Goal: Task Accomplishment & Management: Manage account settings

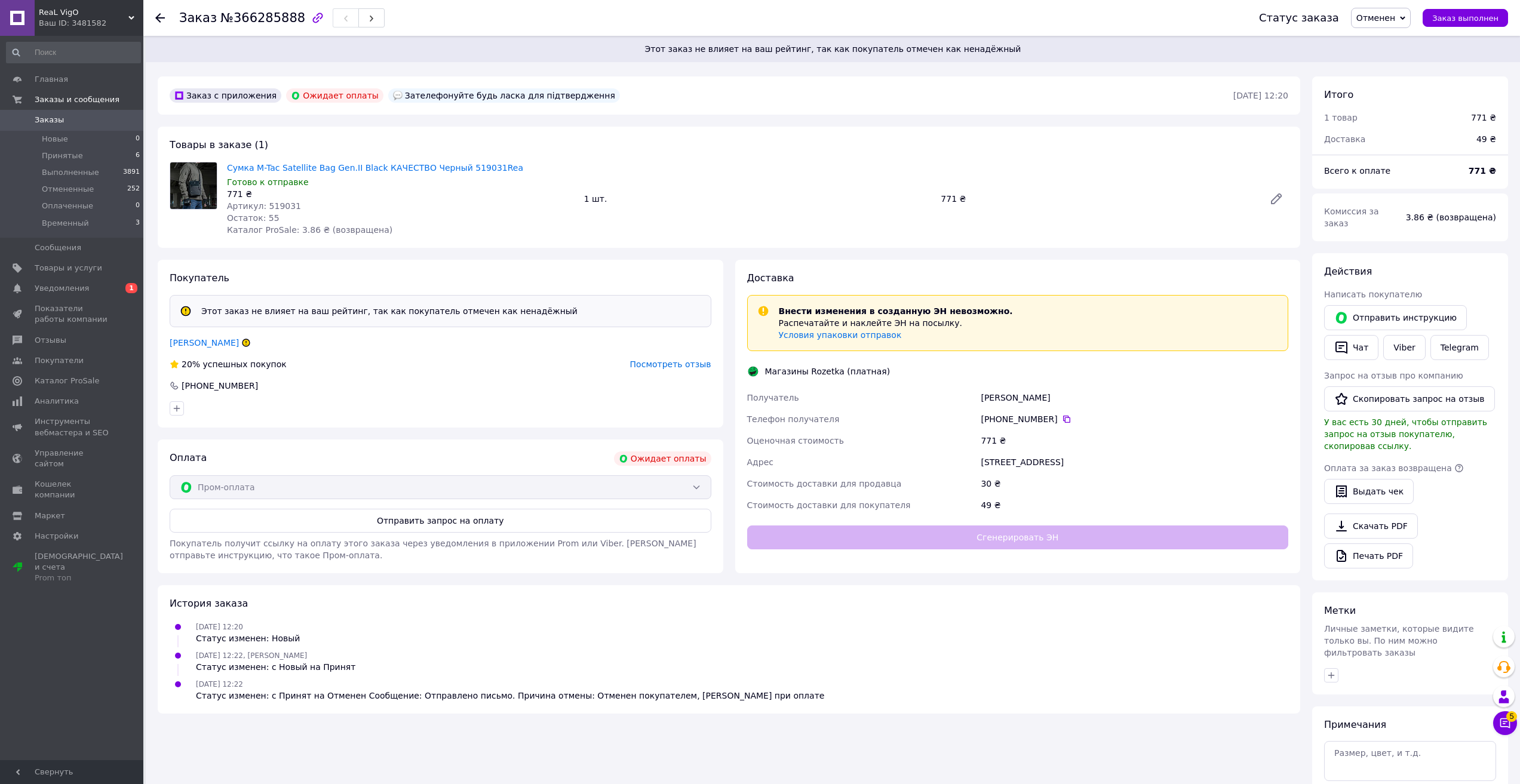
drag, startPoint x: 69, startPoint y: 4, endPoint x: 68, endPoint y: 13, distance: 9.1
click at [68, 4] on div "ReaL VigO Ваш ID: 3481582" at bounding box center [89, 18] width 109 height 36
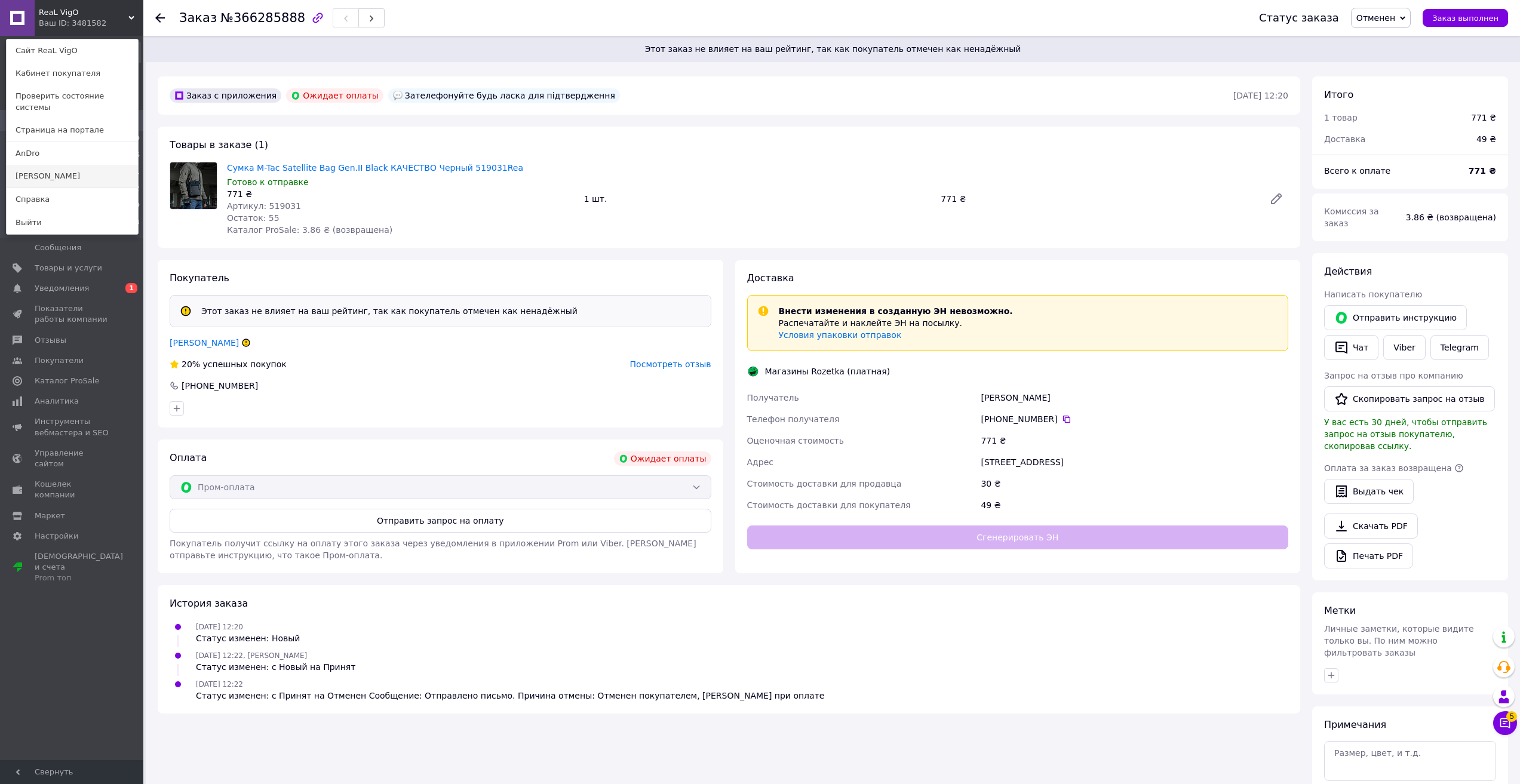
click at [59, 167] on link "[PERSON_NAME]" at bounding box center [72, 176] width 132 height 23
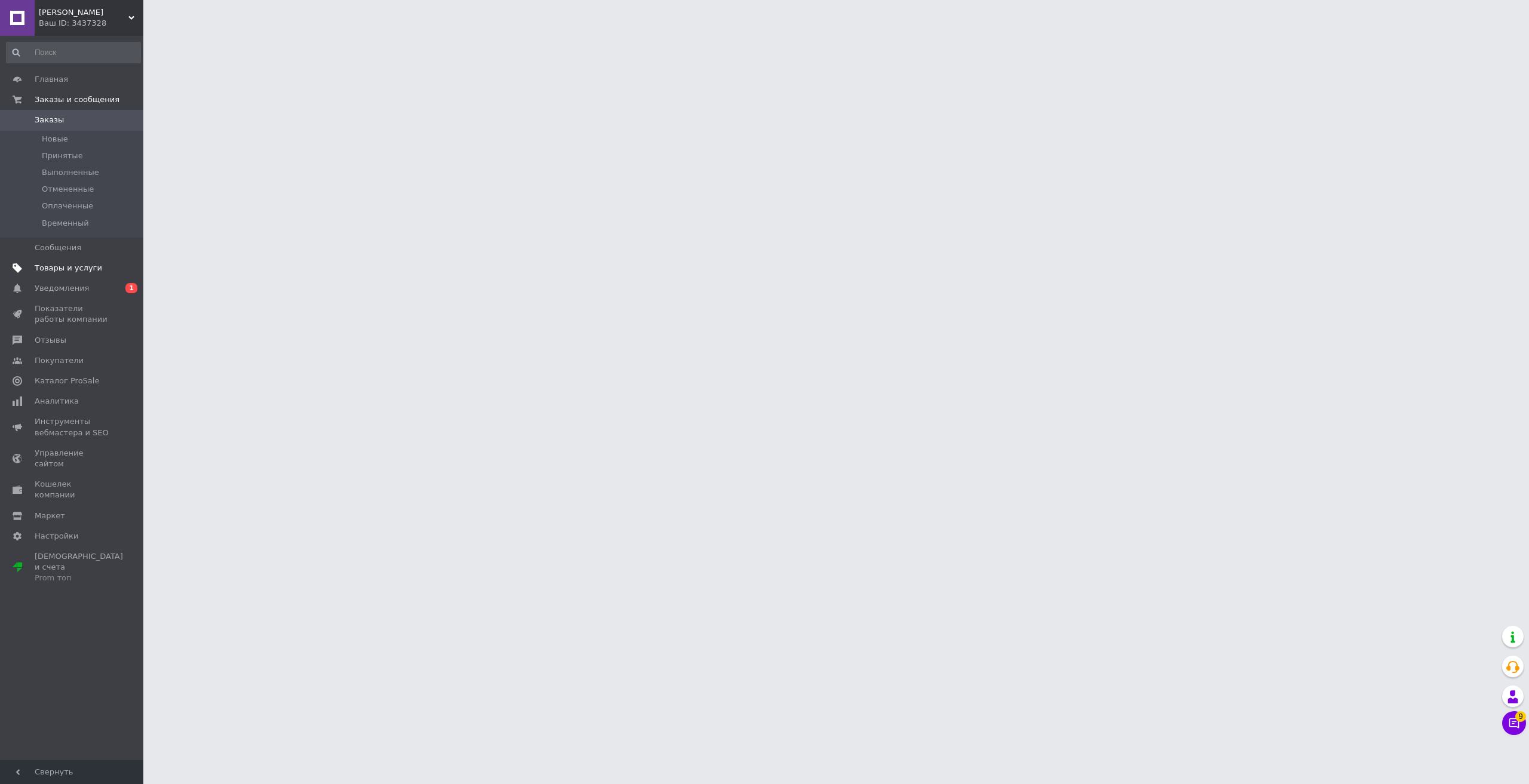
click at [47, 272] on span "Товары и услуги" at bounding box center [68, 268] width 68 height 10
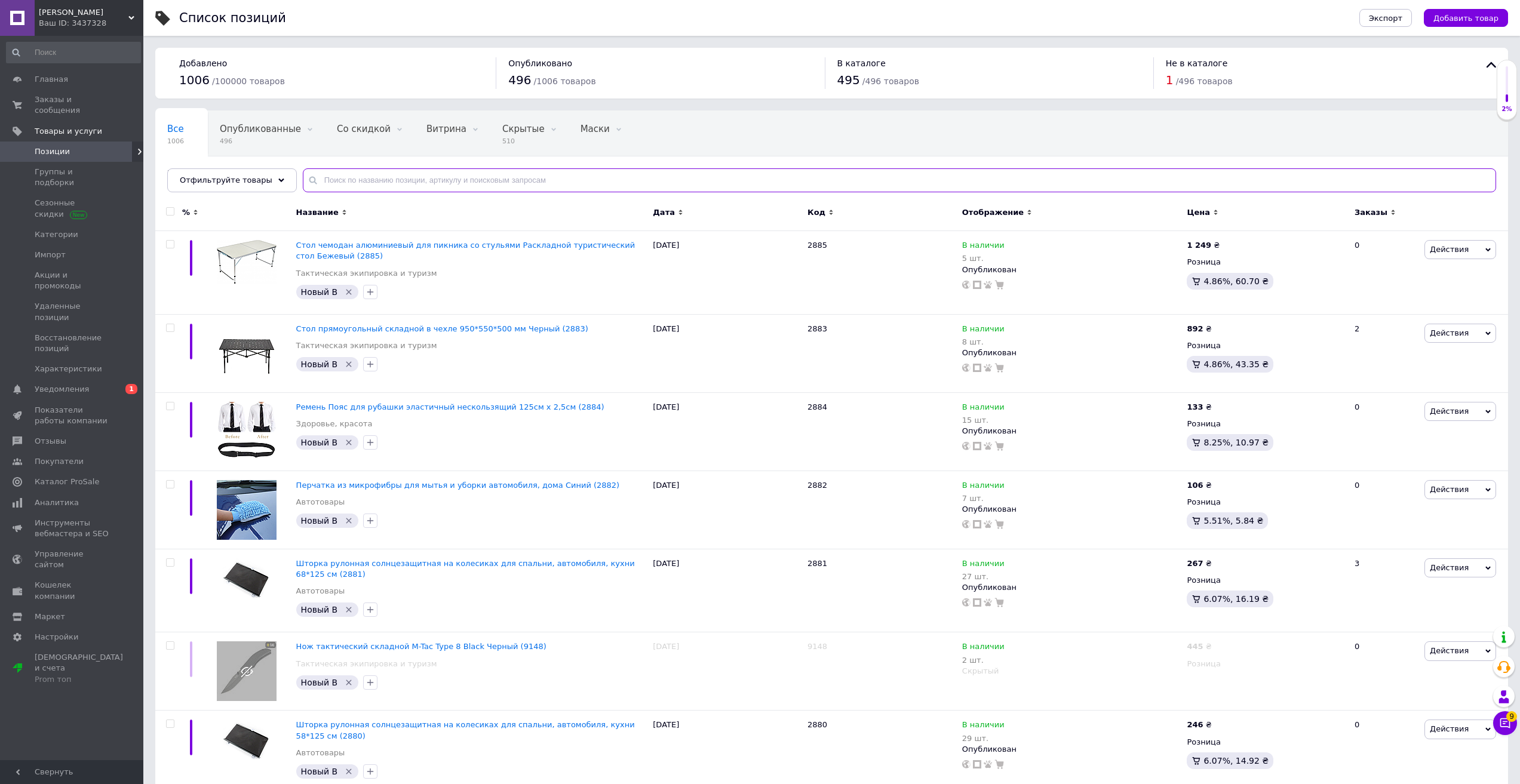
click at [431, 176] on input "text" at bounding box center [899, 181] width 1193 height 24
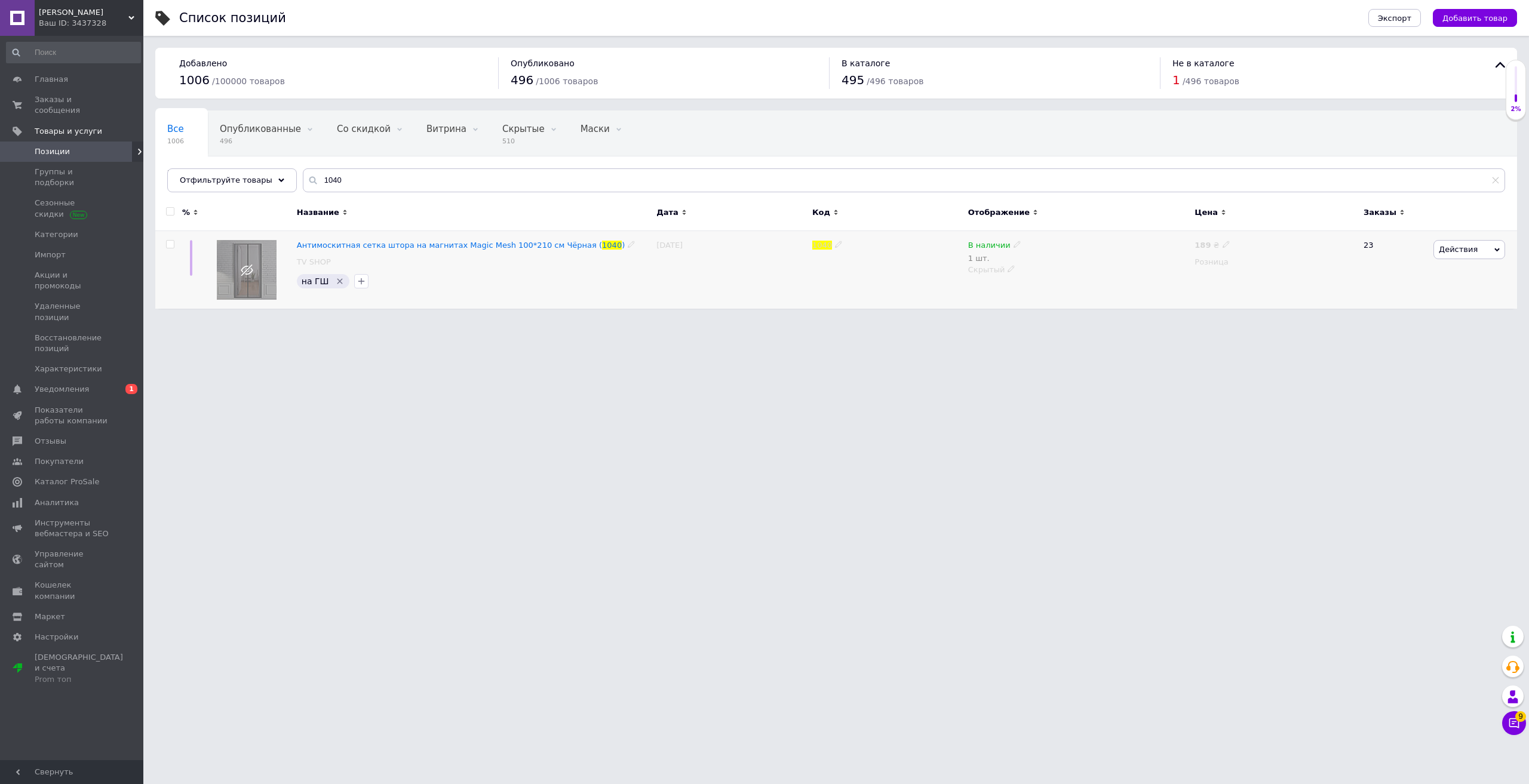
click at [1470, 251] on span "Действия" at bounding box center [1458, 249] width 39 height 9
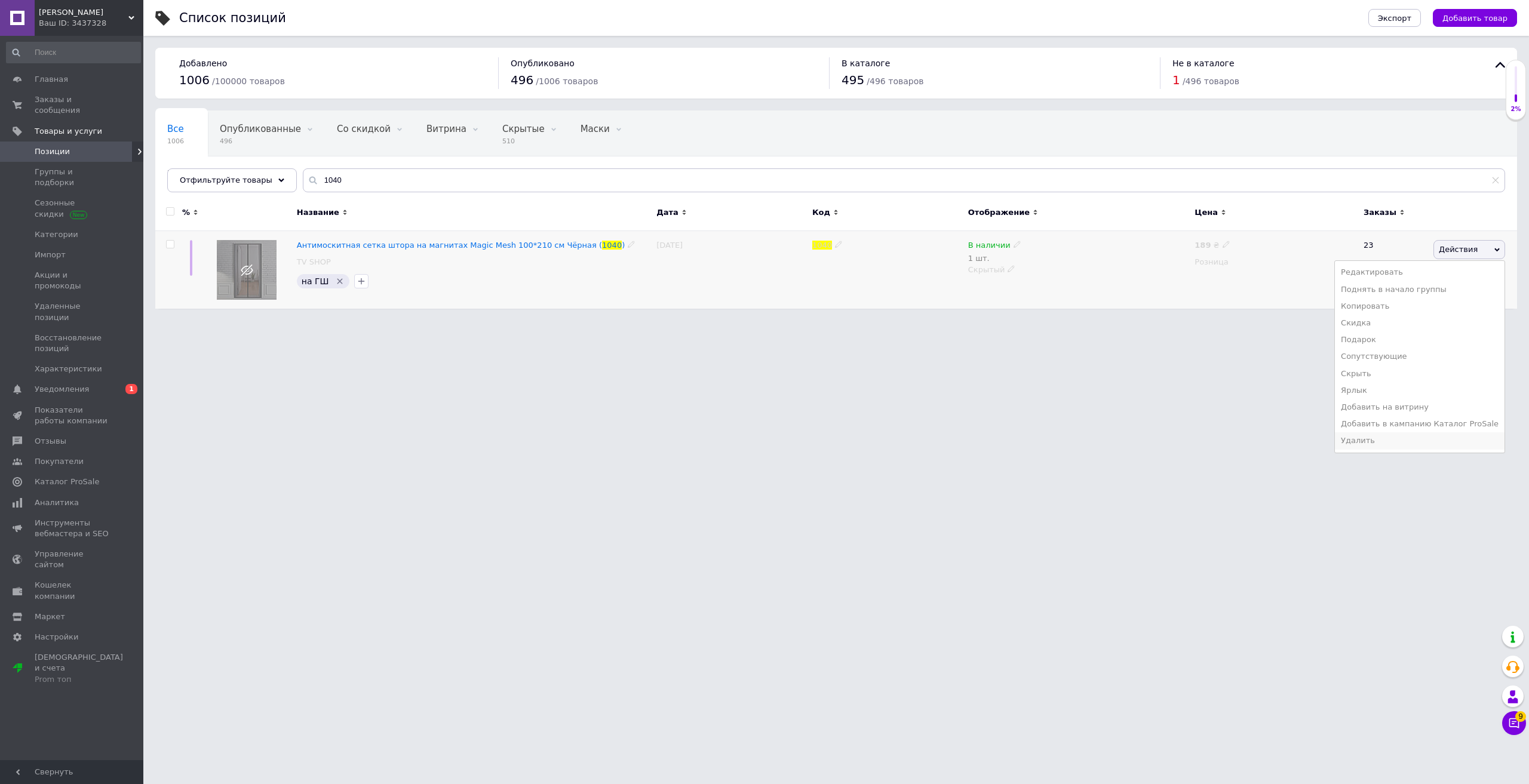
click at [1382, 445] on li "Удалить" at bounding box center [1420, 441] width 169 height 16
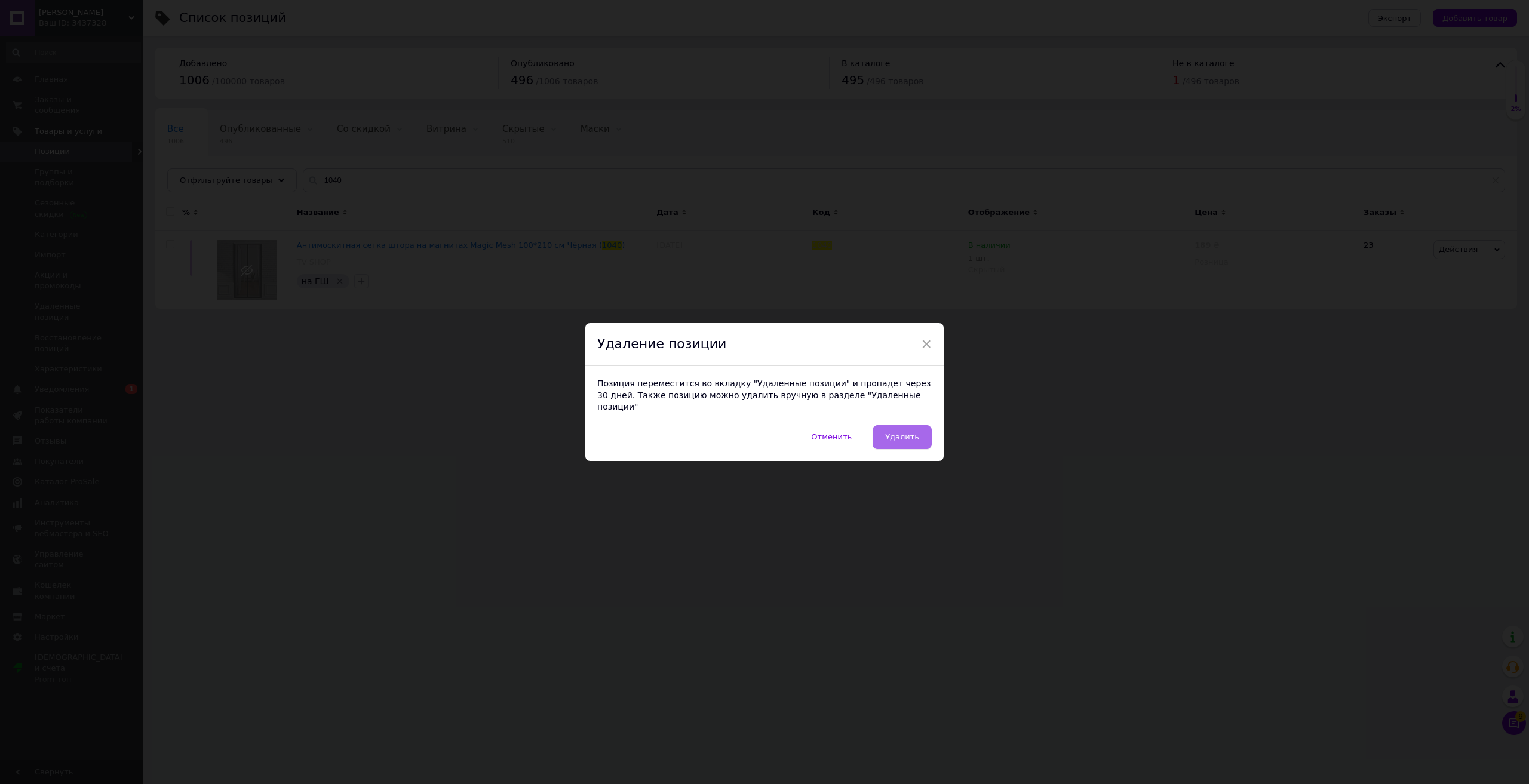
click at [911, 433] on span "Удалить" at bounding box center [902, 437] width 34 height 9
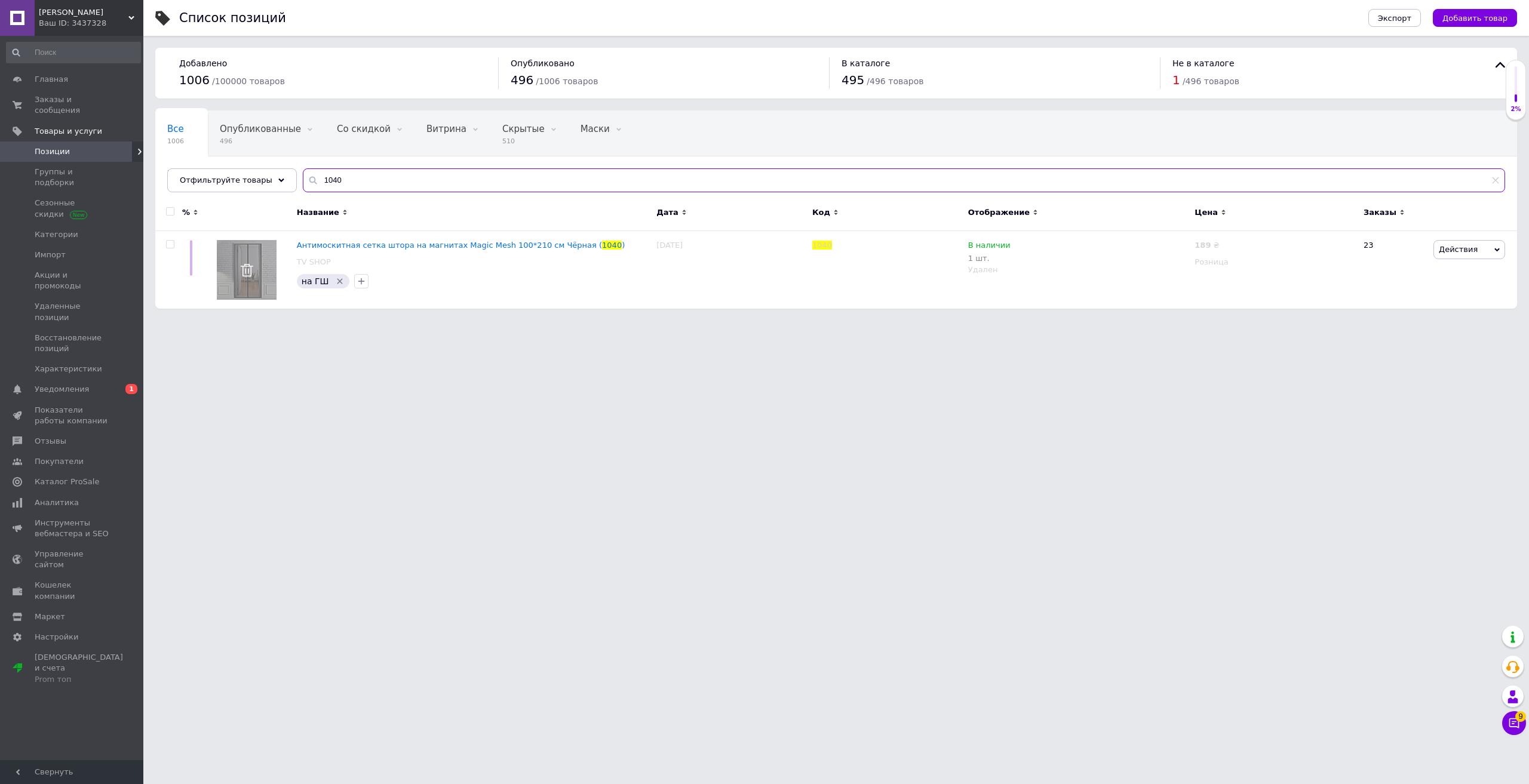
click at [351, 183] on input "1040" at bounding box center [903, 181] width 1202 height 24
click at [350, 183] on input "1040" at bounding box center [903, 181] width 1202 height 24
click at [1476, 246] on span "Действия" at bounding box center [1469, 250] width 71 height 19
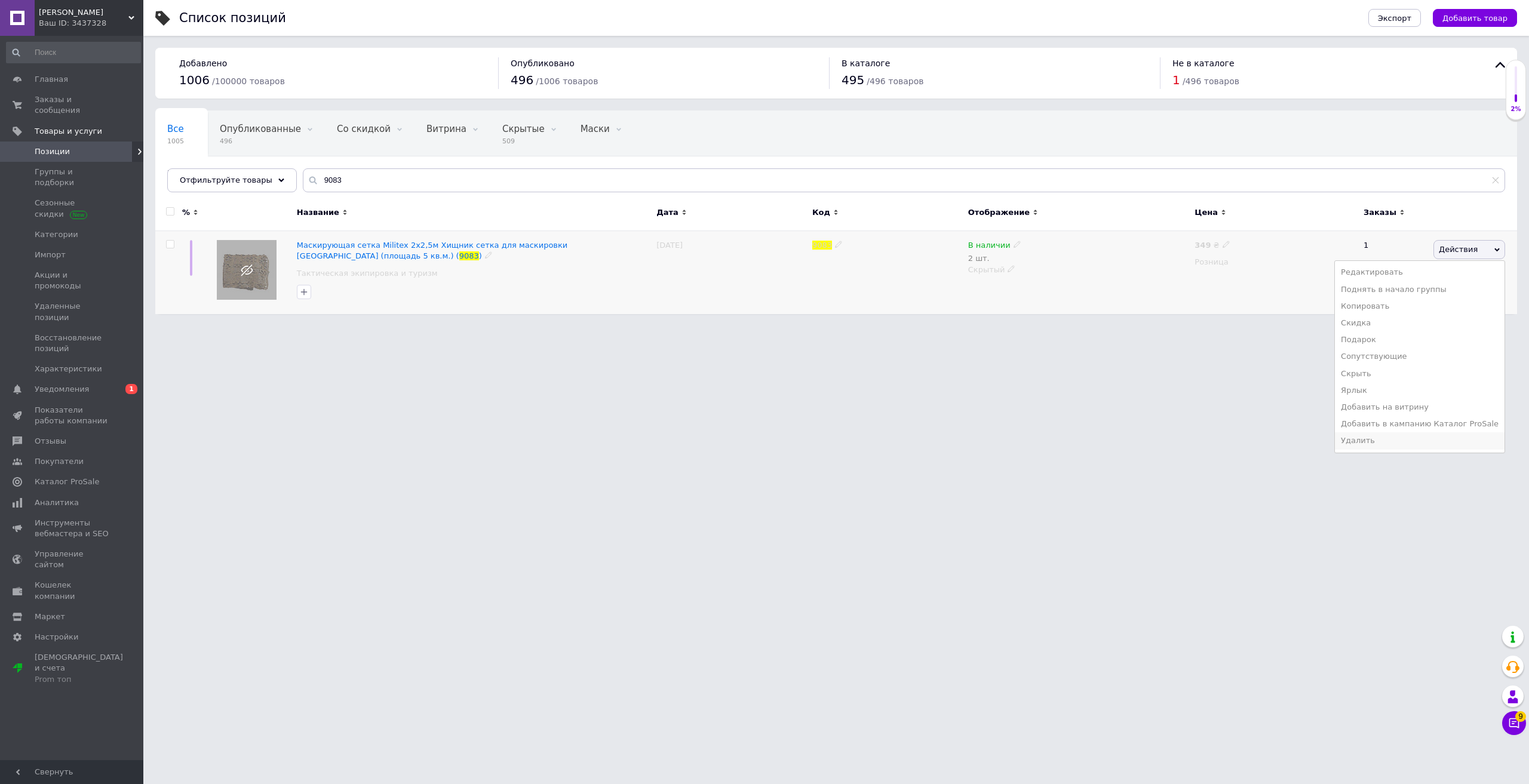
click at [1388, 436] on li "Удалить" at bounding box center [1420, 441] width 169 height 16
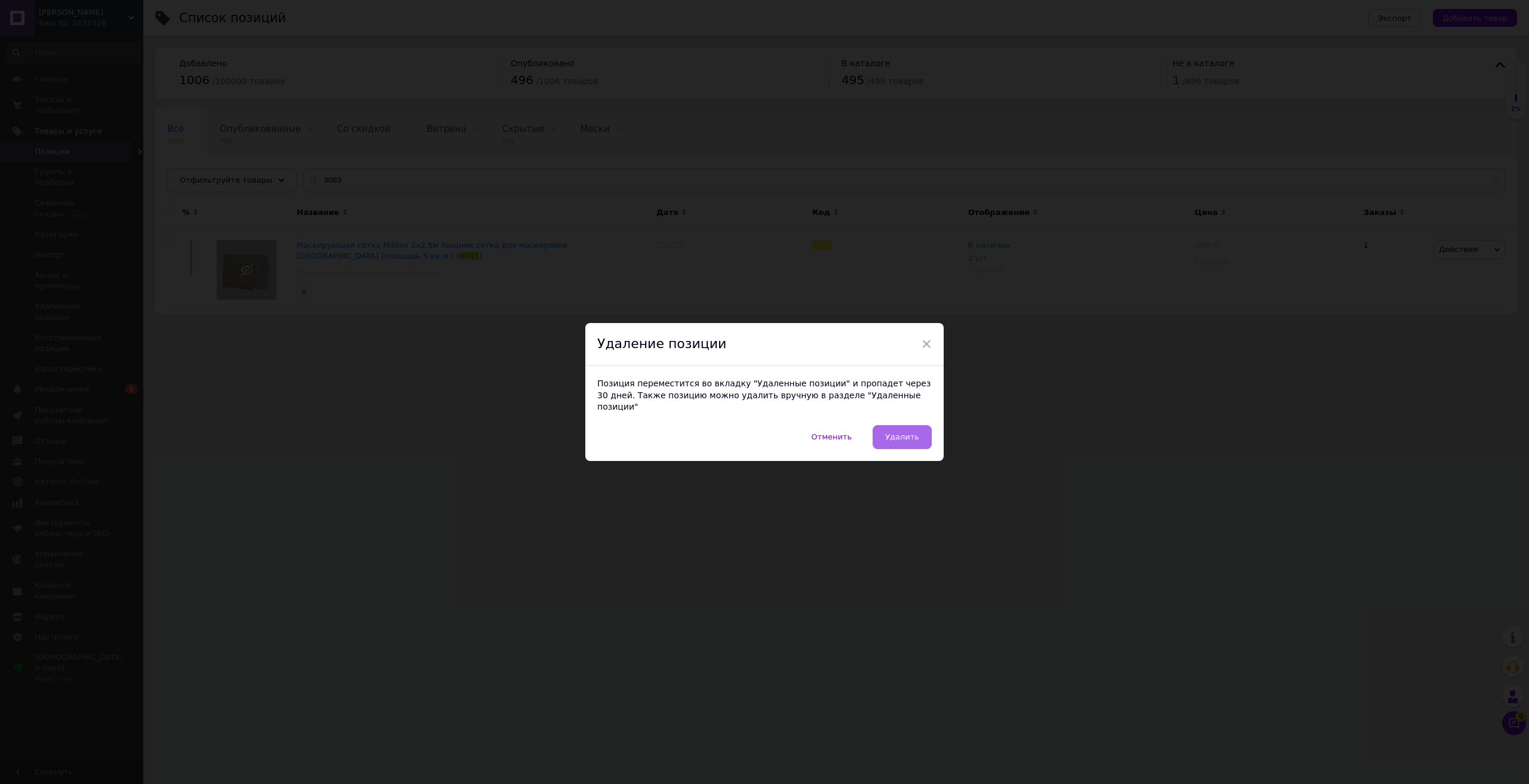
click at [908, 433] on span "Удалить" at bounding box center [902, 437] width 34 height 9
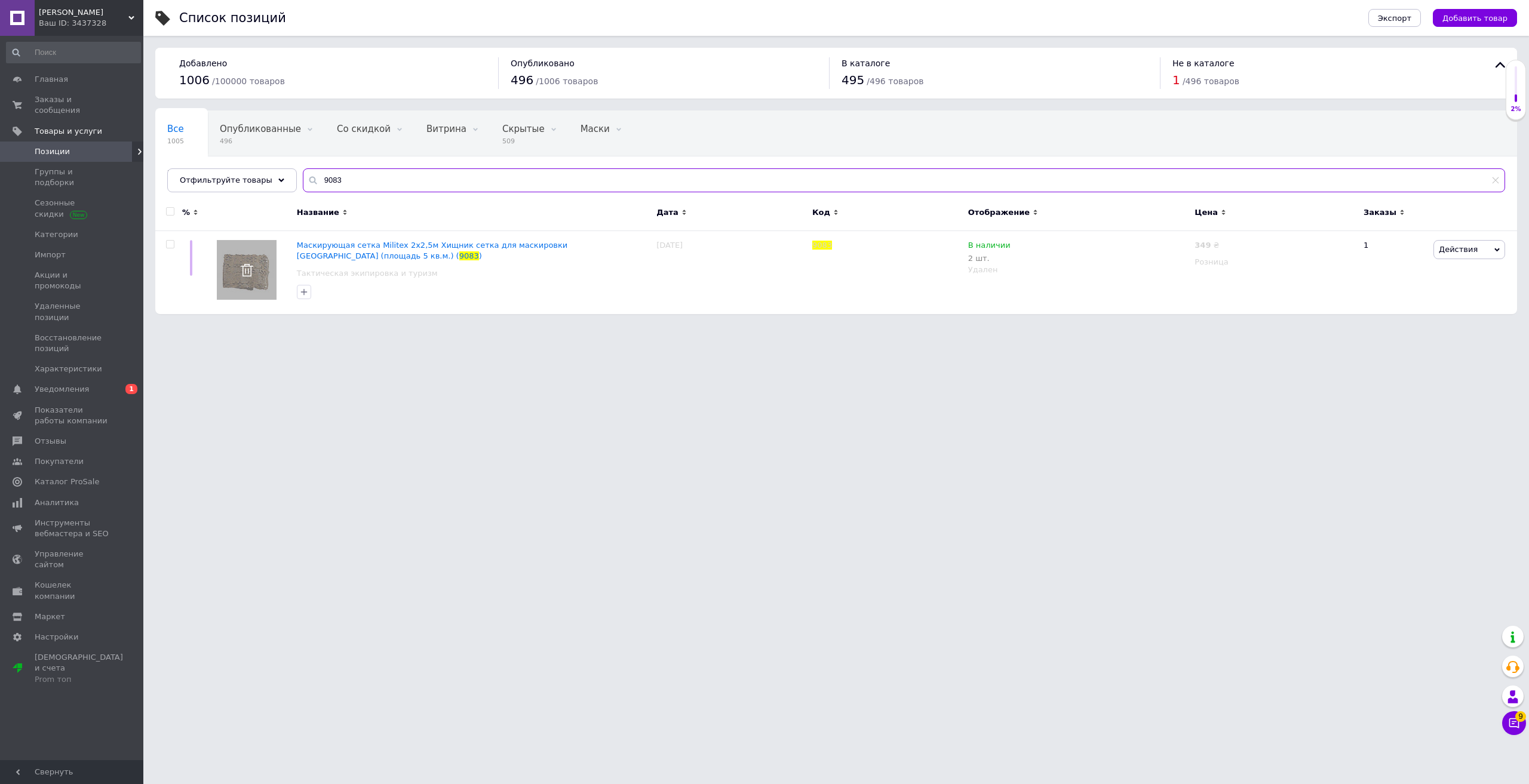
click at [356, 178] on input "9083" at bounding box center [903, 181] width 1202 height 24
click at [1489, 259] on span "Действия" at bounding box center [1469, 250] width 71 height 19
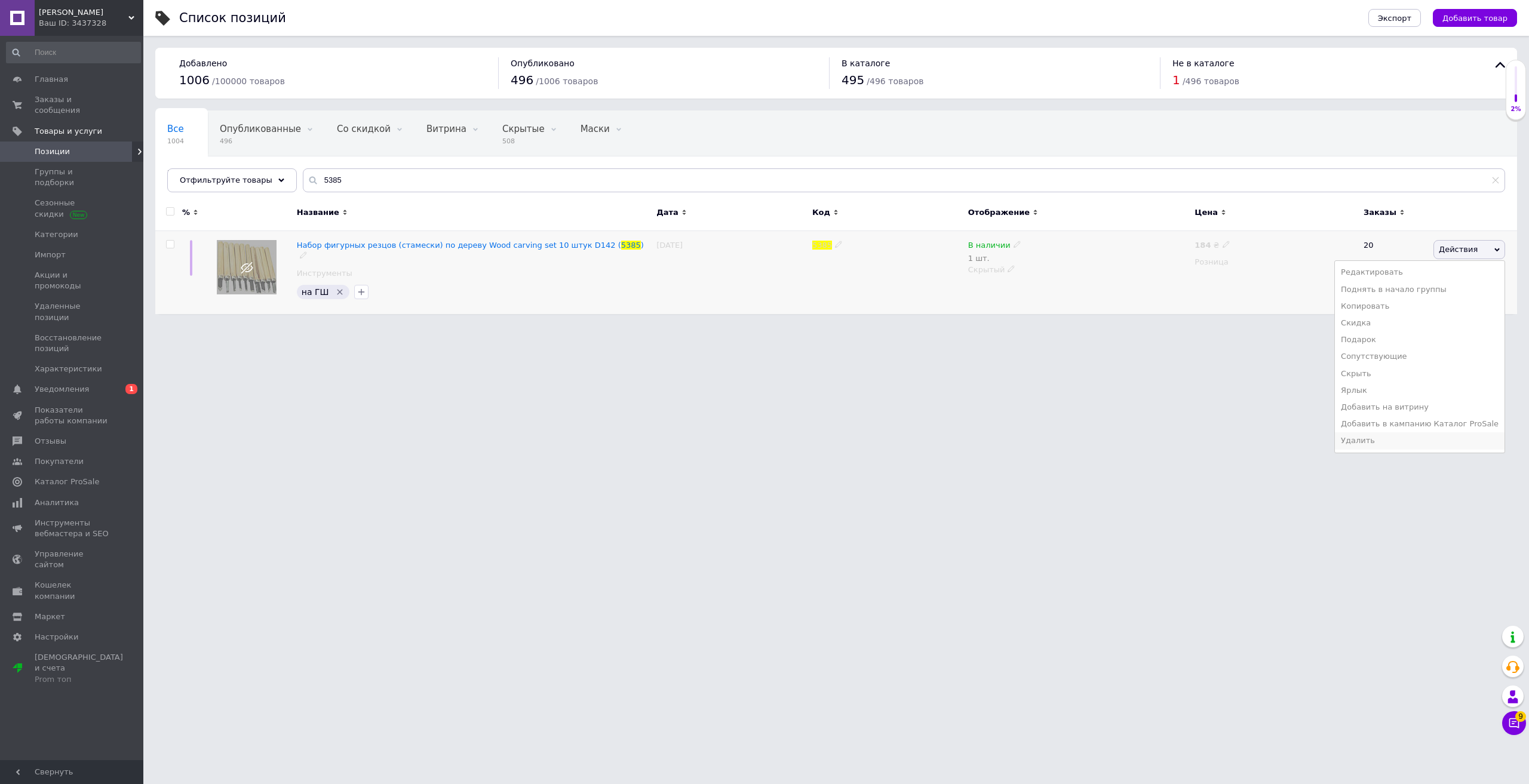
click at [1389, 441] on li "Удалить" at bounding box center [1420, 441] width 169 height 16
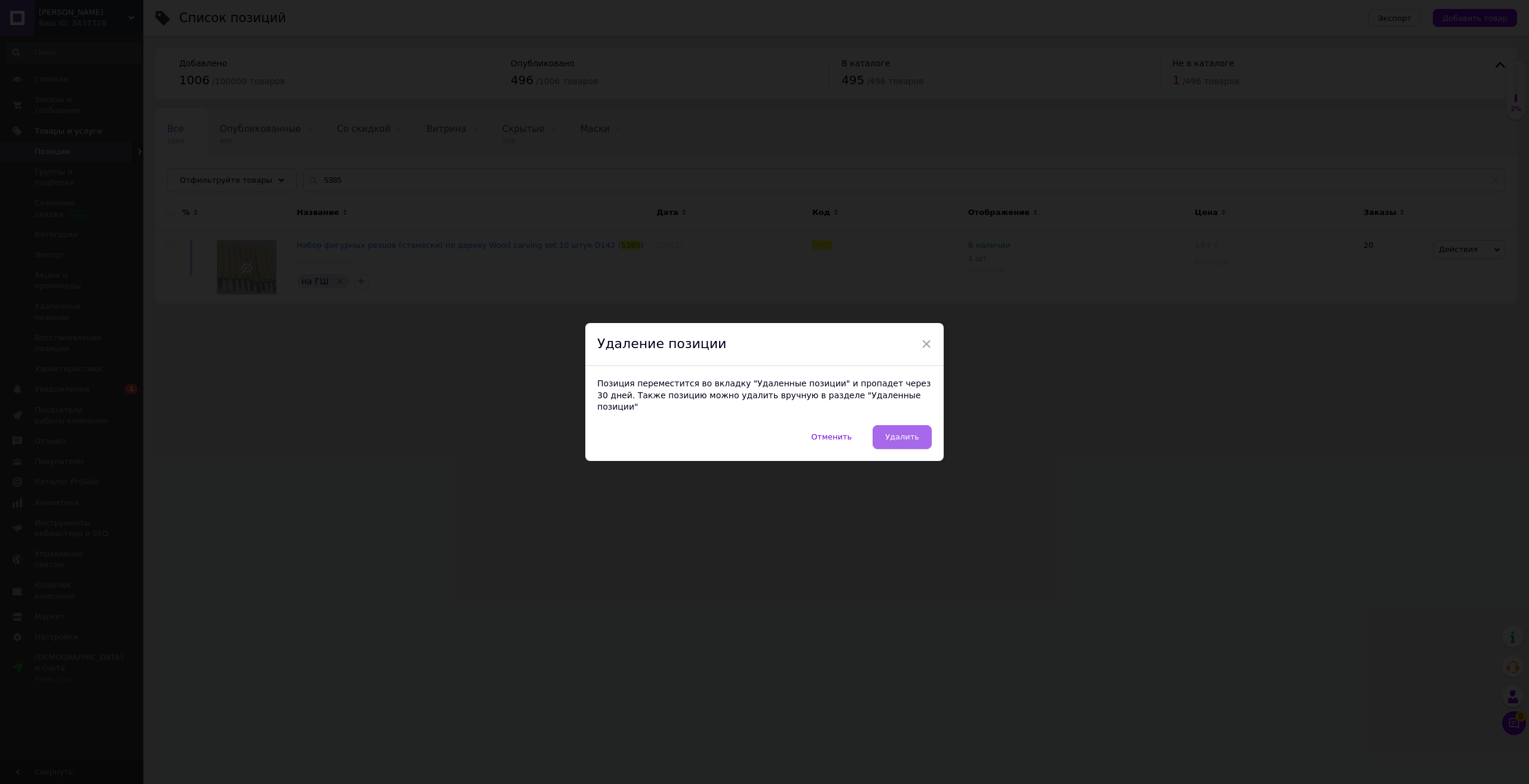
click at [911, 435] on span "Удалить" at bounding box center [902, 437] width 34 height 9
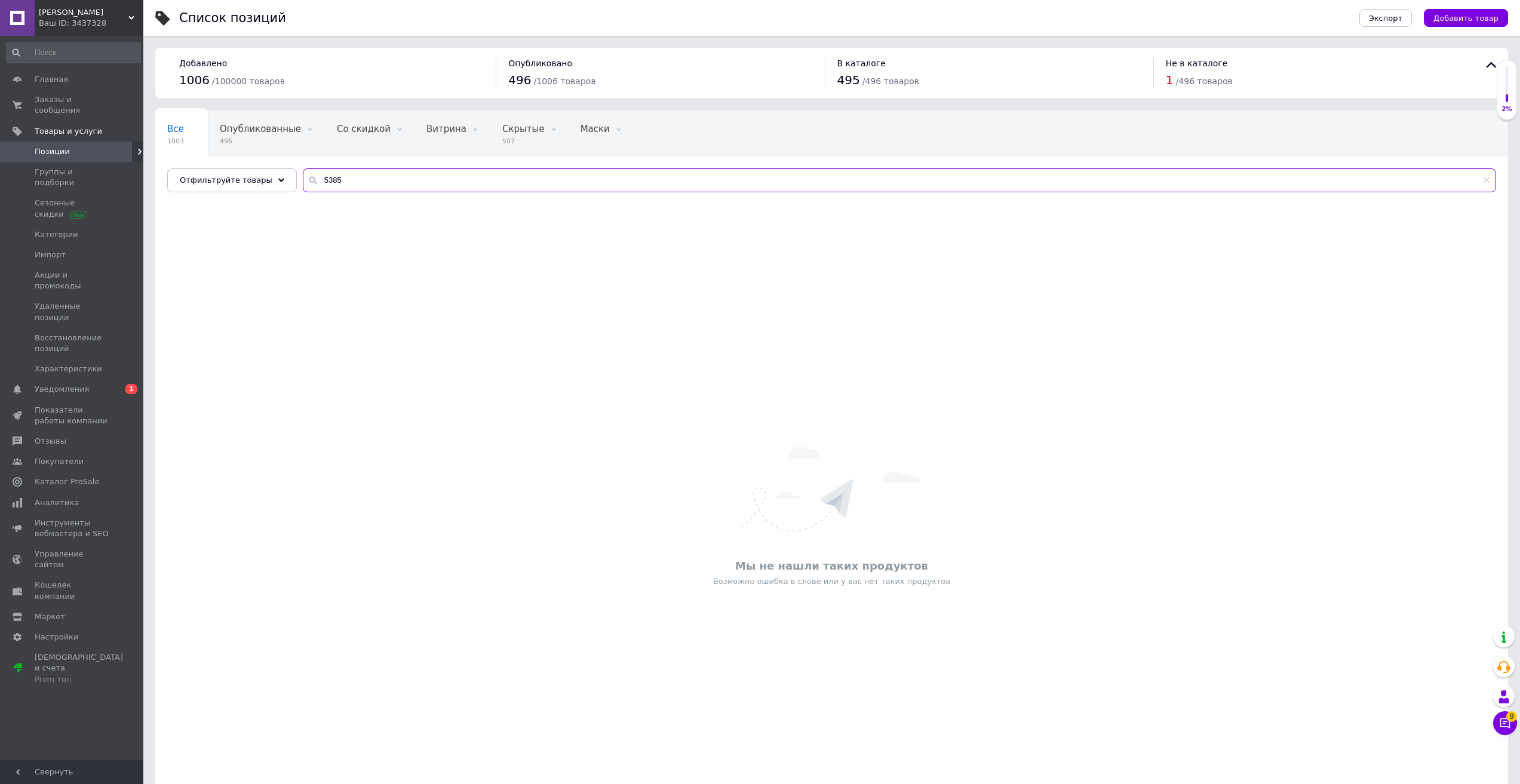
click at [366, 187] on input "5385" at bounding box center [899, 181] width 1193 height 24
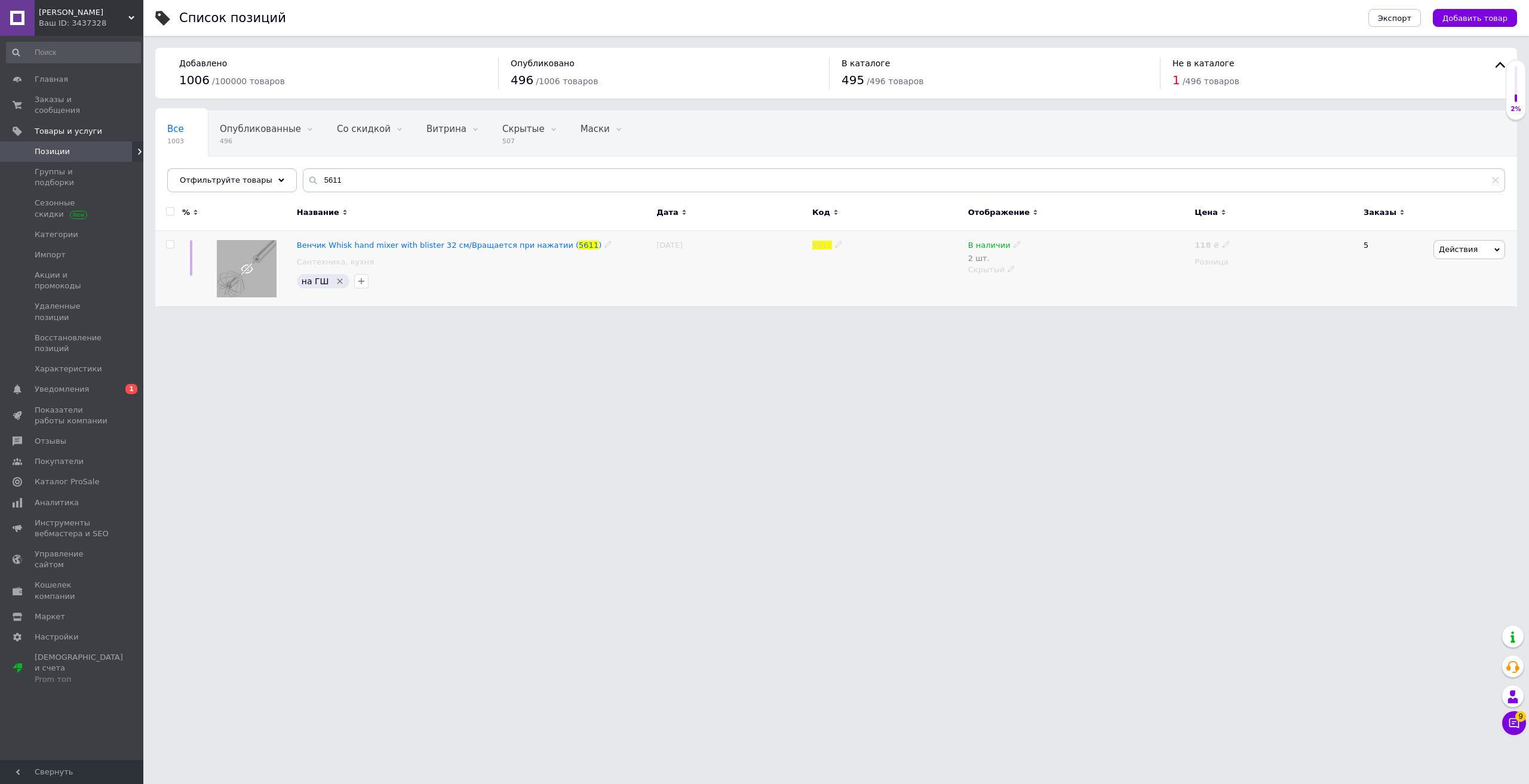
click at [1474, 247] on span "Действия" at bounding box center [1469, 250] width 71 height 19
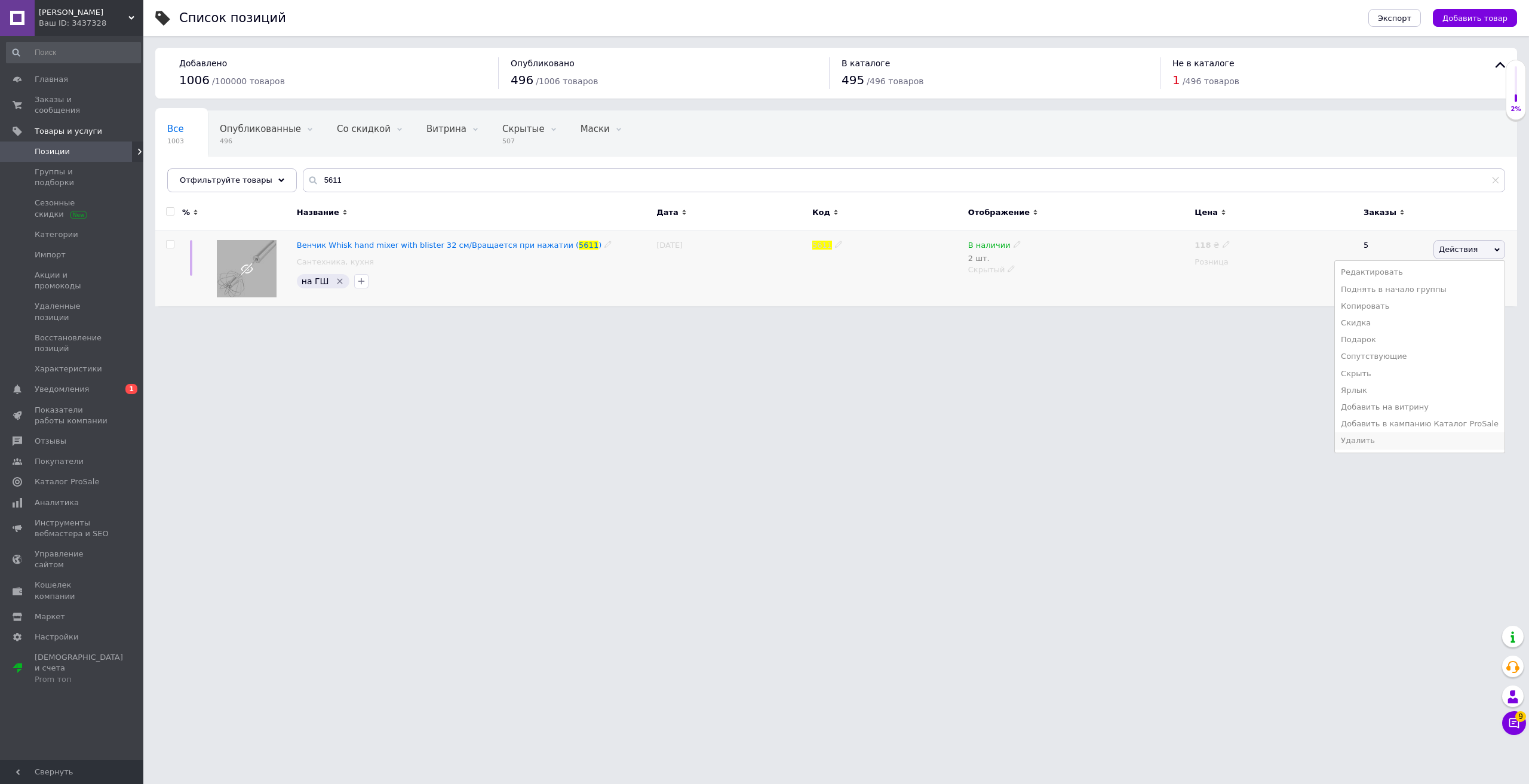
click at [1408, 435] on li "Удалить" at bounding box center [1420, 441] width 169 height 16
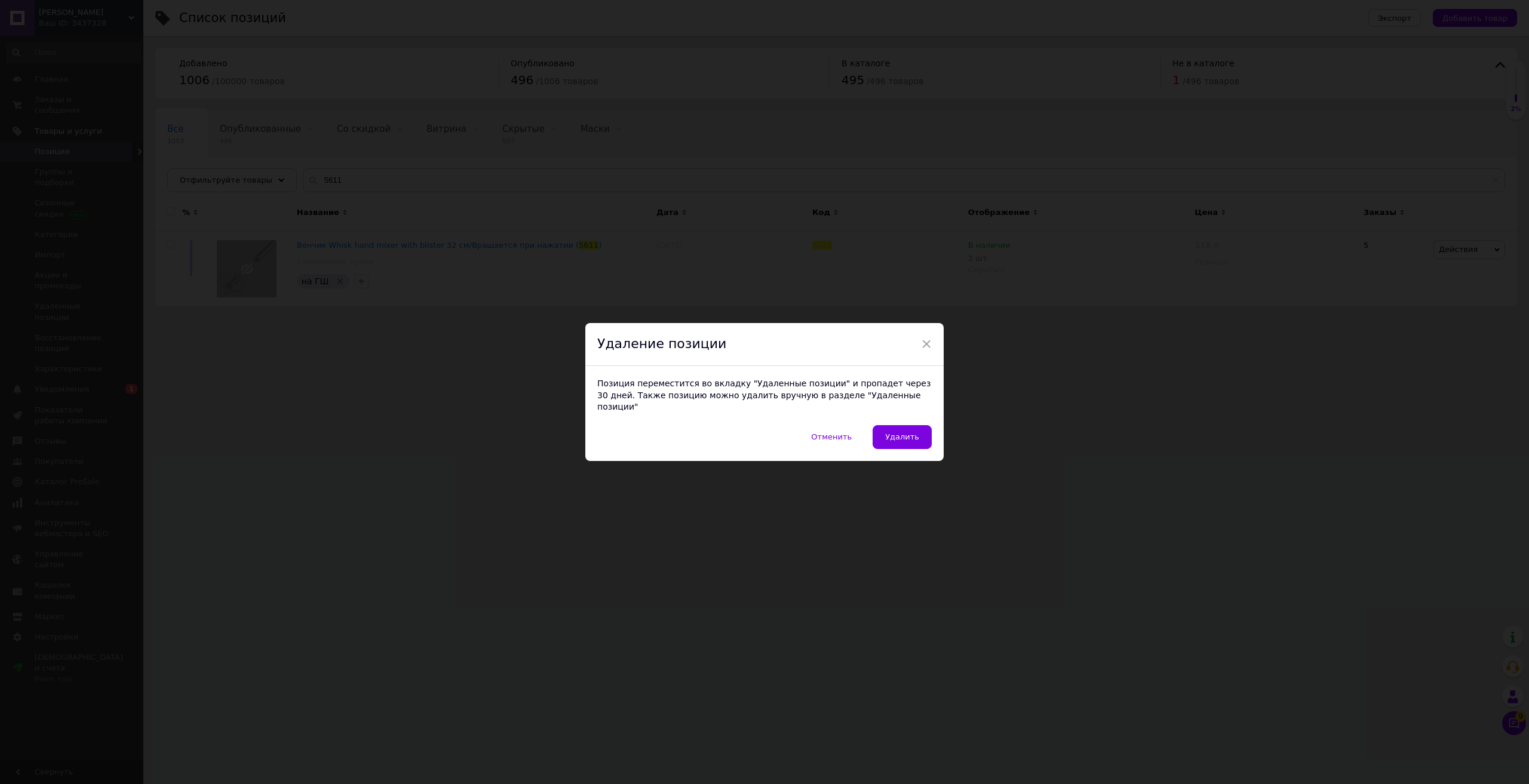
click at [917, 425] on button "Удалить" at bounding box center [902, 437] width 59 height 24
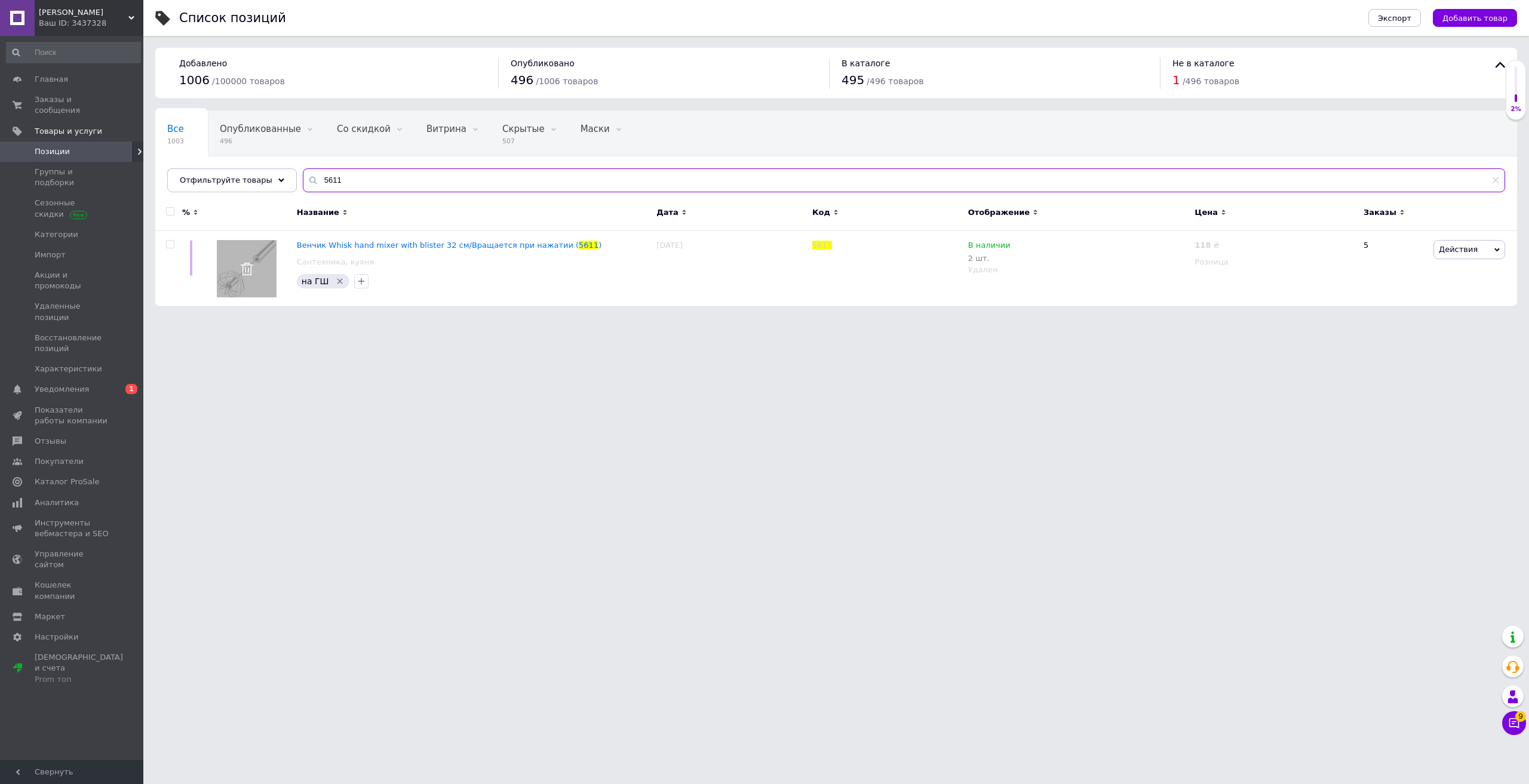
click at [343, 190] on input "5611" at bounding box center [903, 181] width 1202 height 24
click at [1468, 252] on span "Действия" at bounding box center [1458, 249] width 39 height 9
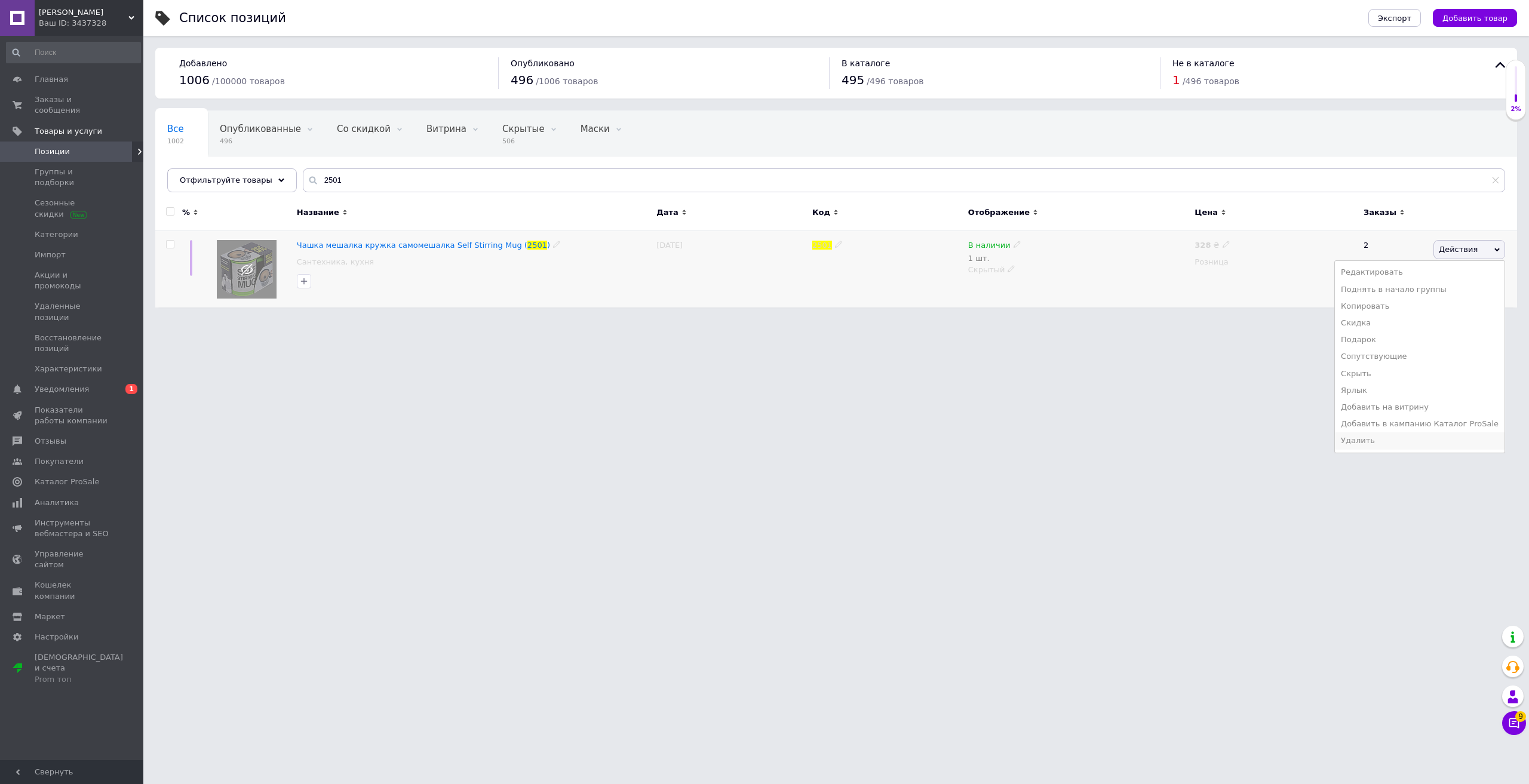
click at [1395, 436] on li "Удалить" at bounding box center [1420, 441] width 169 height 16
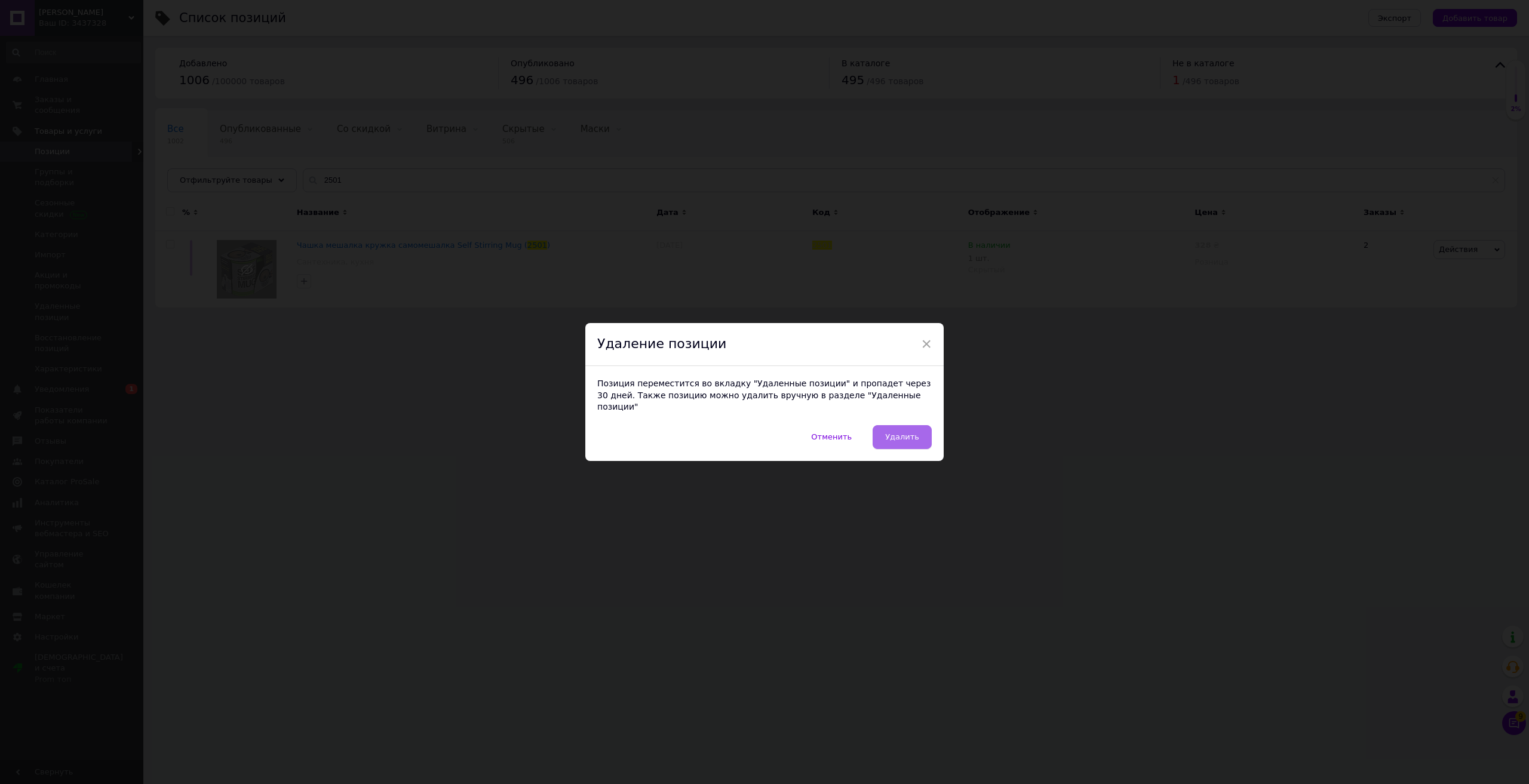
click at [880, 427] on button "Удалить" at bounding box center [902, 437] width 59 height 24
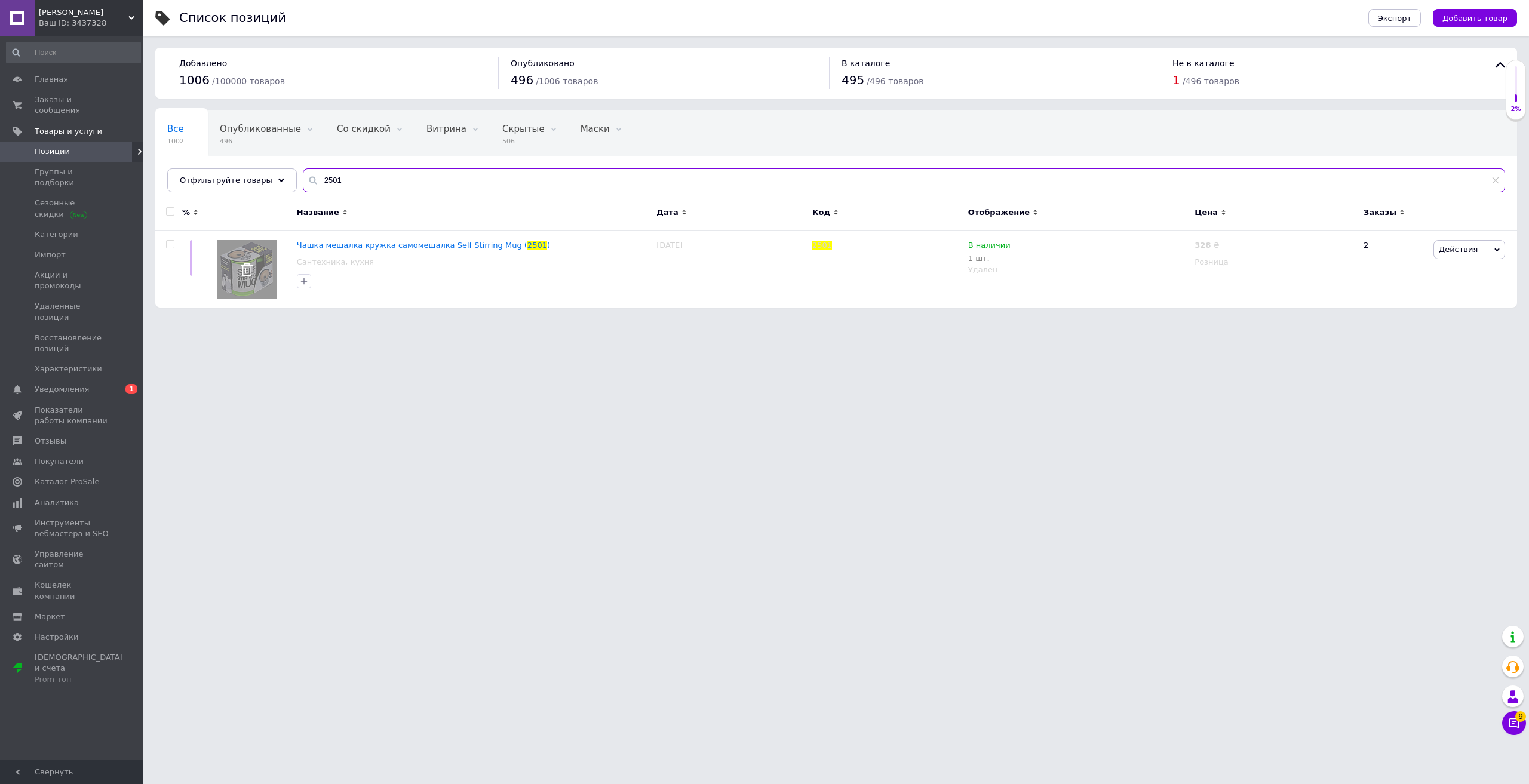
click at [346, 182] on input "2501" at bounding box center [903, 181] width 1202 height 24
type input "2"
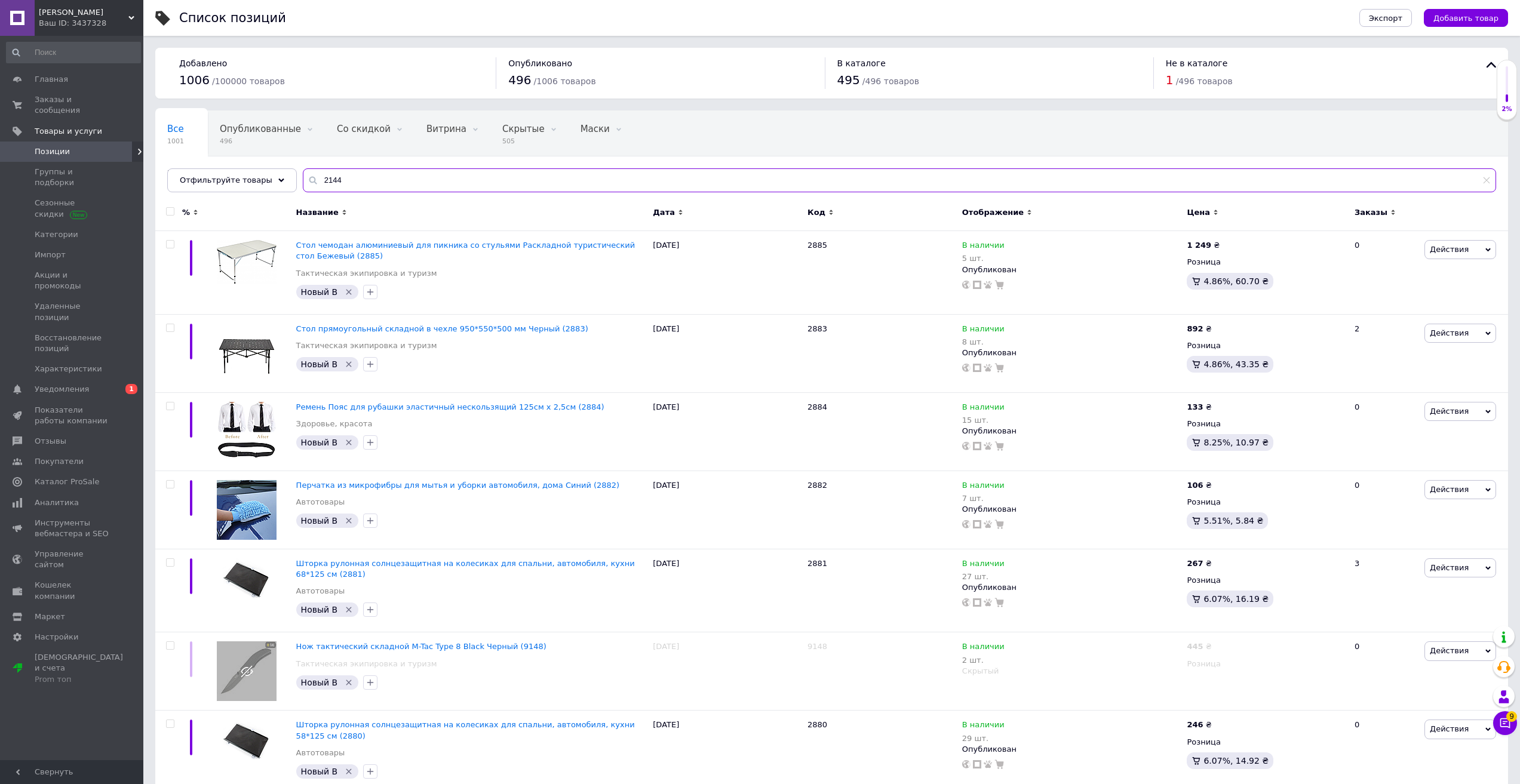
click at [358, 177] on input "2144" at bounding box center [899, 181] width 1193 height 24
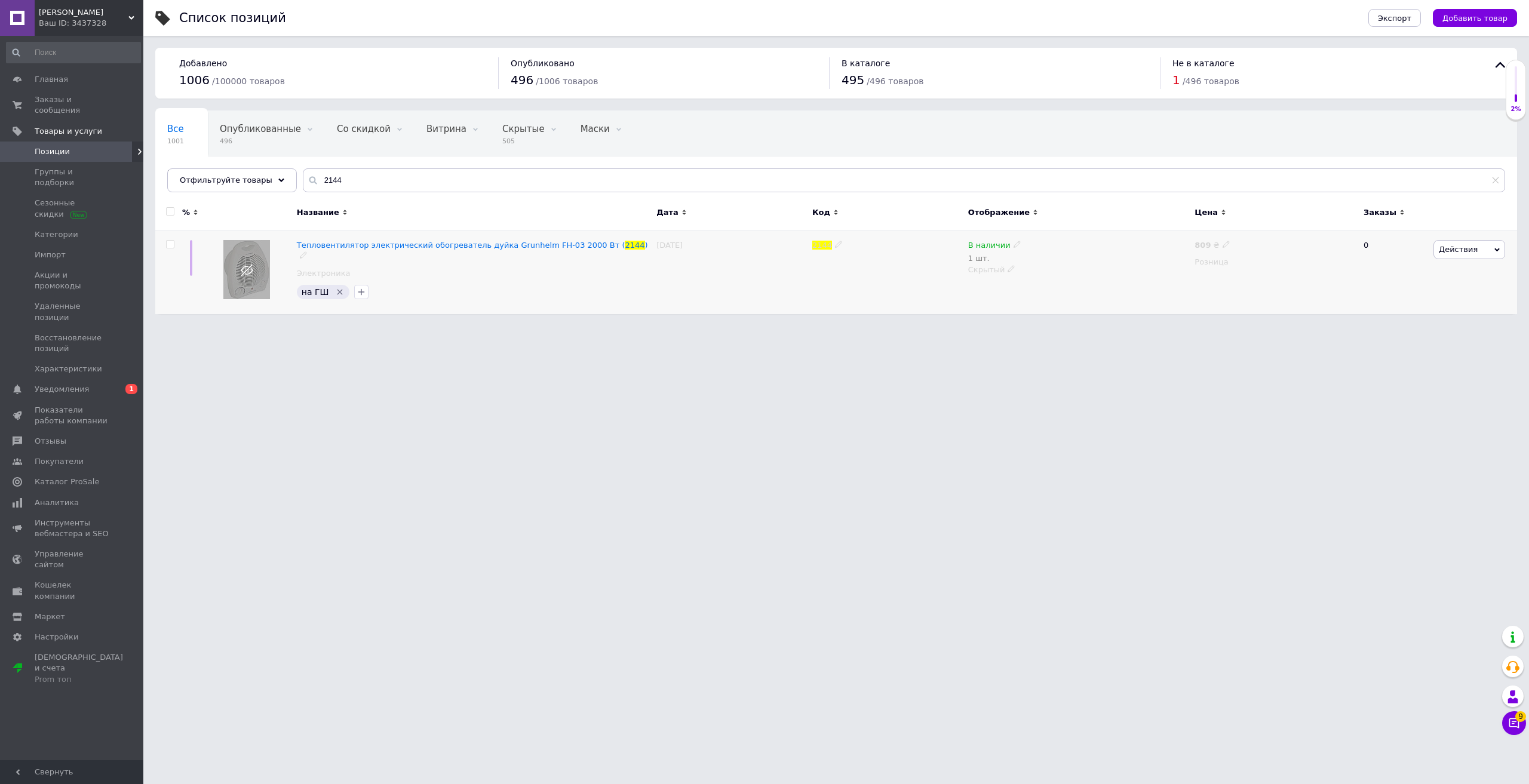
click at [1476, 250] on span "Действия" at bounding box center [1469, 250] width 71 height 19
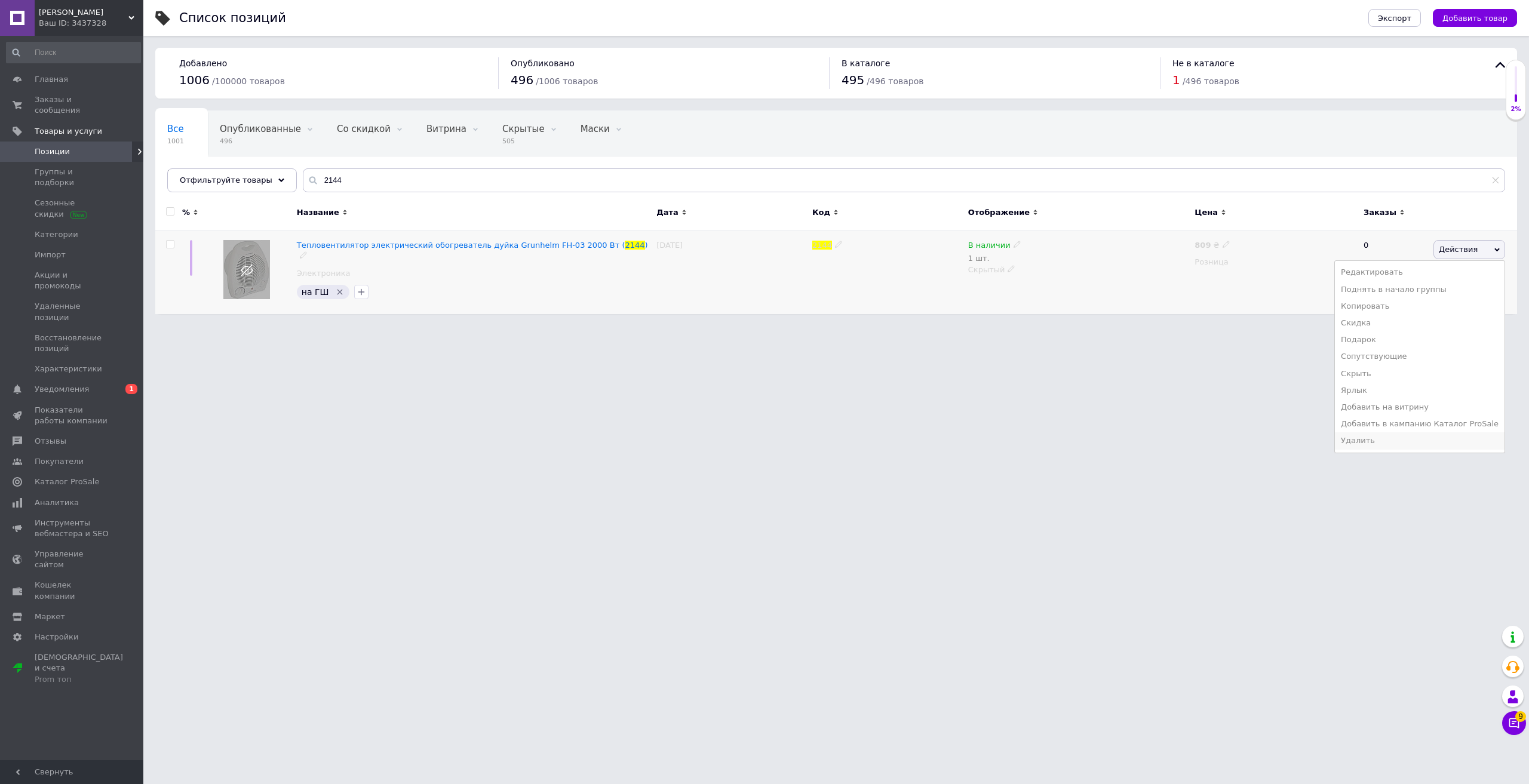
click at [1393, 442] on li "Удалить" at bounding box center [1420, 441] width 169 height 16
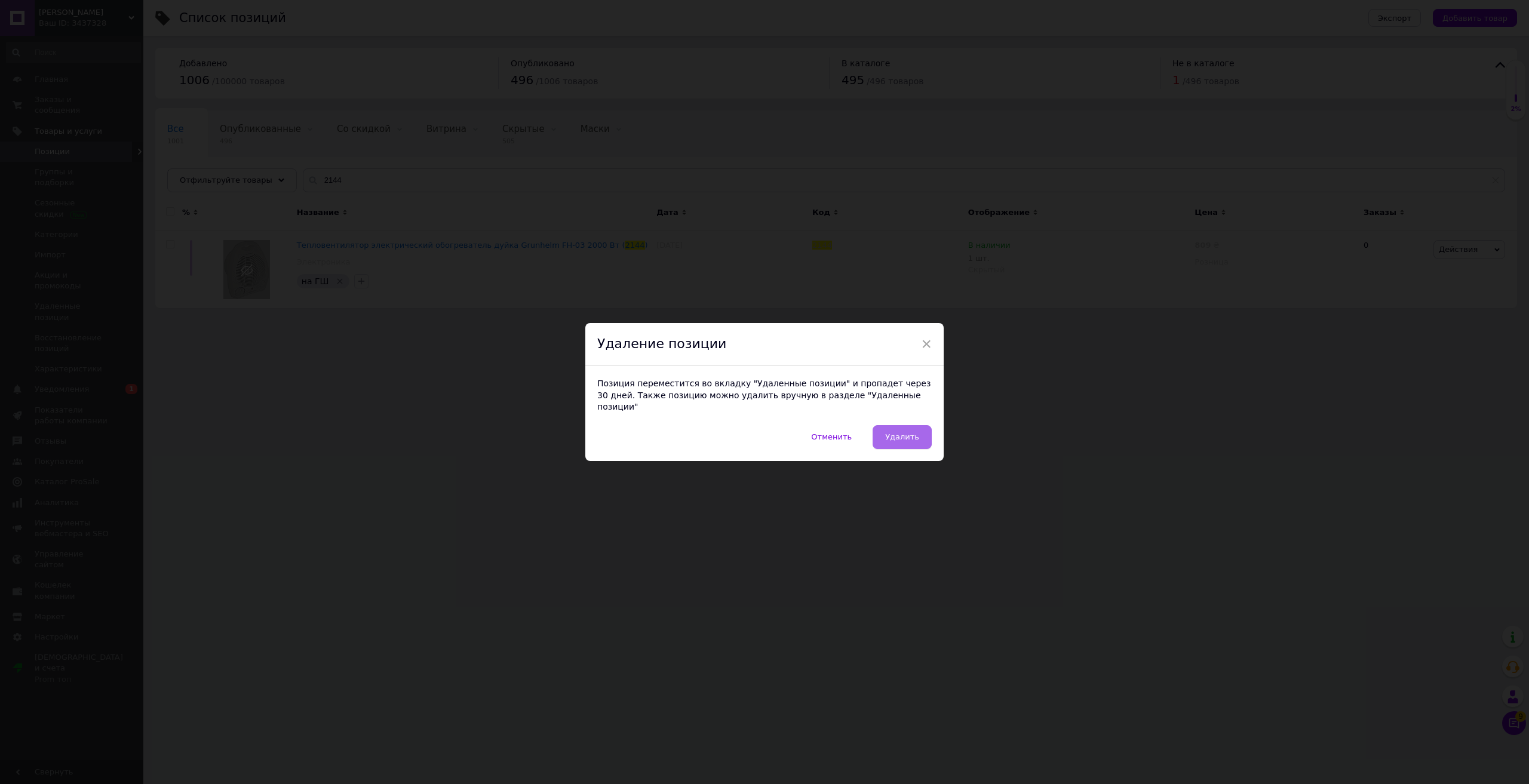
click at [914, 433] on span "Удалить" at bounding box center [902, 437] width 34 height 9
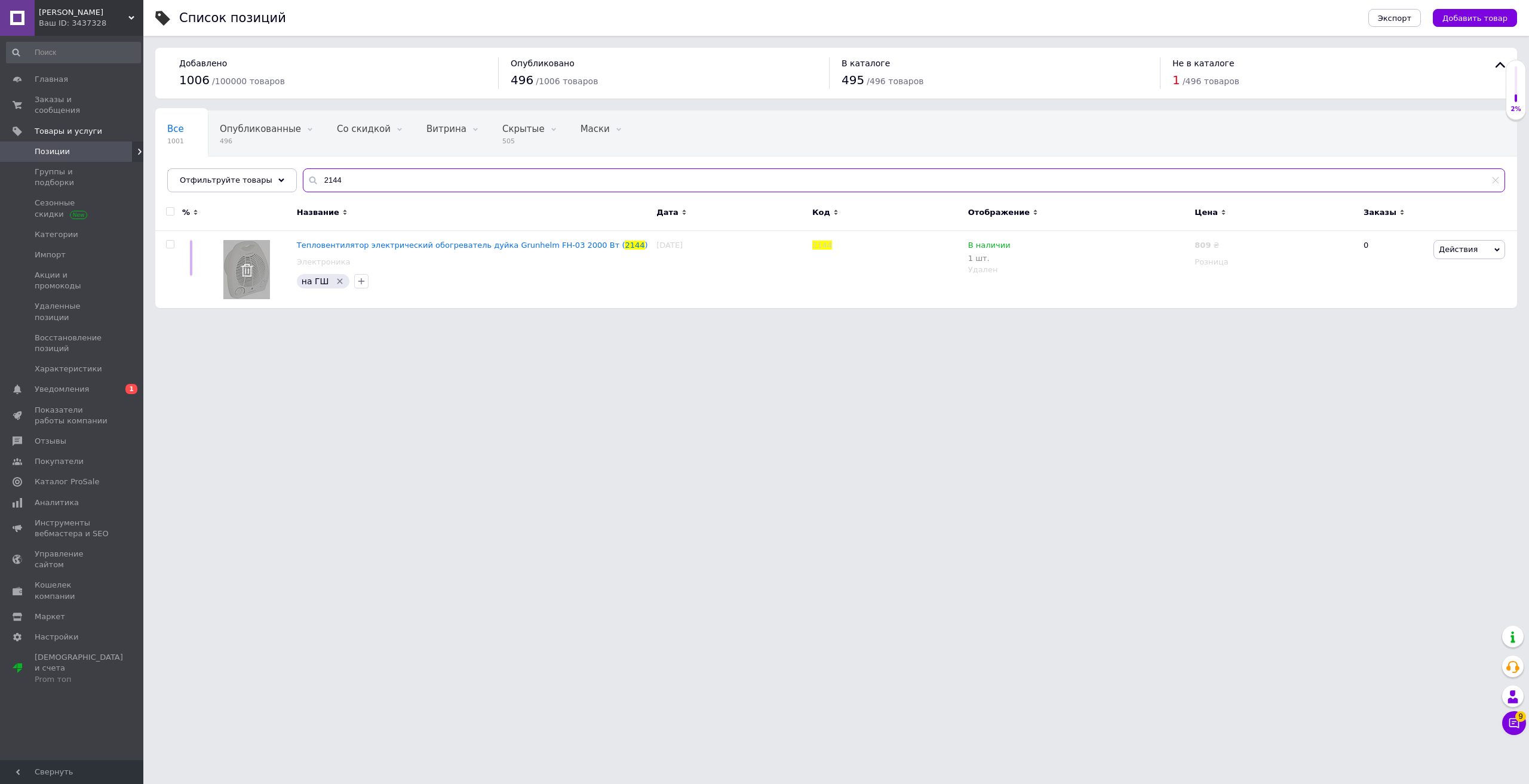
click at [352, 184] on input "2144" at bounding box center [903, 181] width 1202 height 24
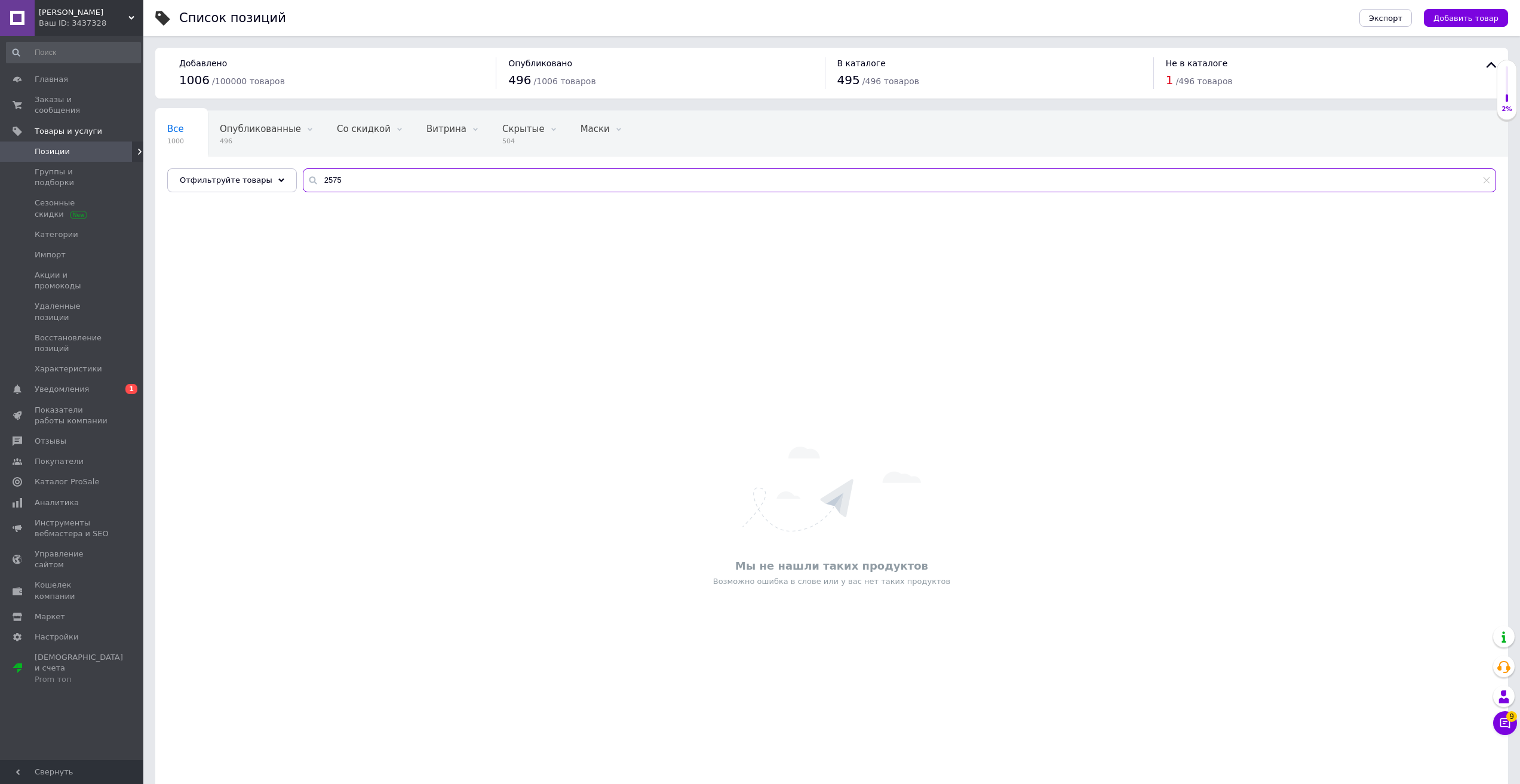
click at [362, 181] on input "2575" at bounding box center [899, 181] width 1193 height 24
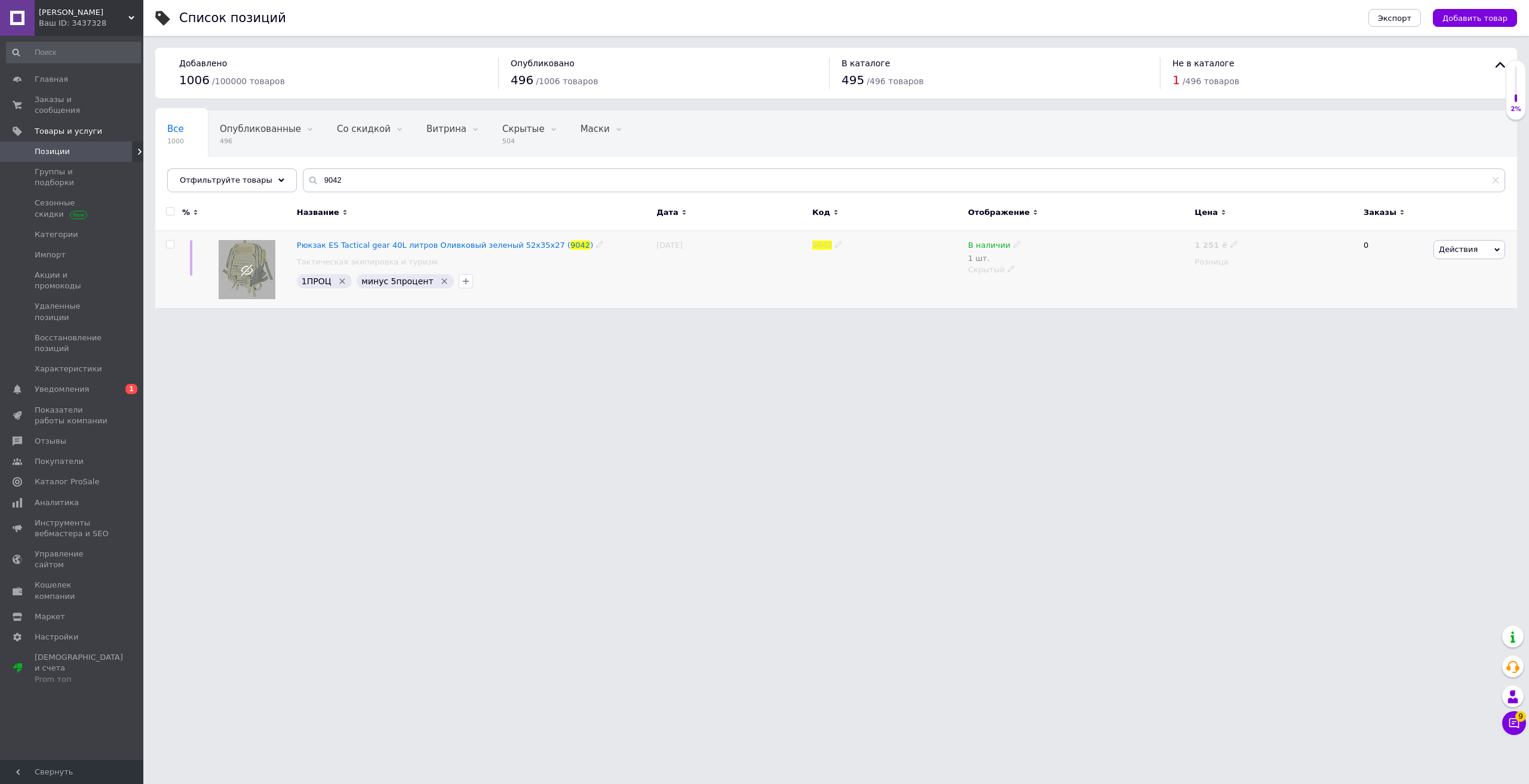
click at [1485, 247] on span "Действия" at bounding box center [1469, 250] width 71 height 19
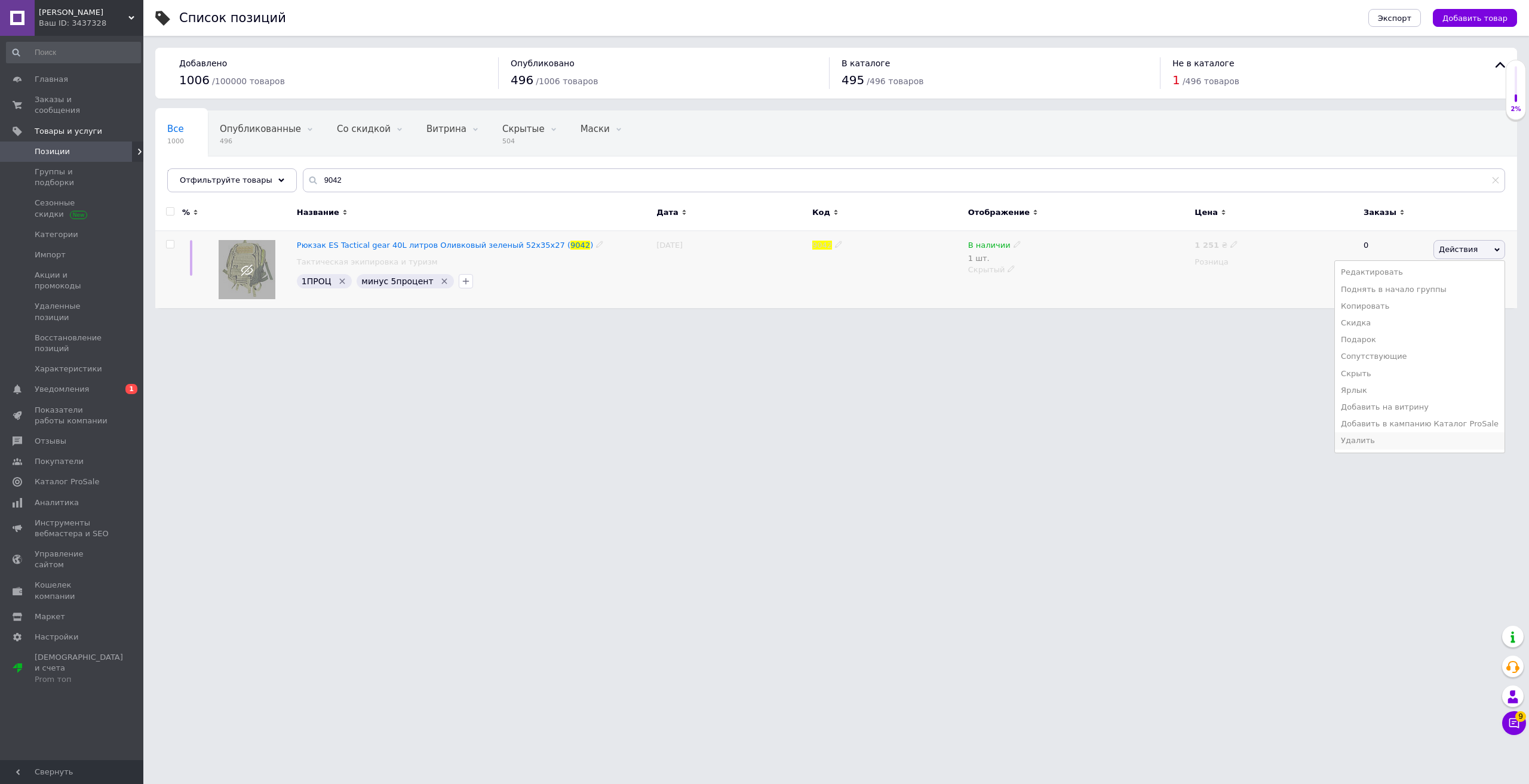
click at [1387, 443] on li "Удалить" at bounding box center [1420, 441] width 169 height 16
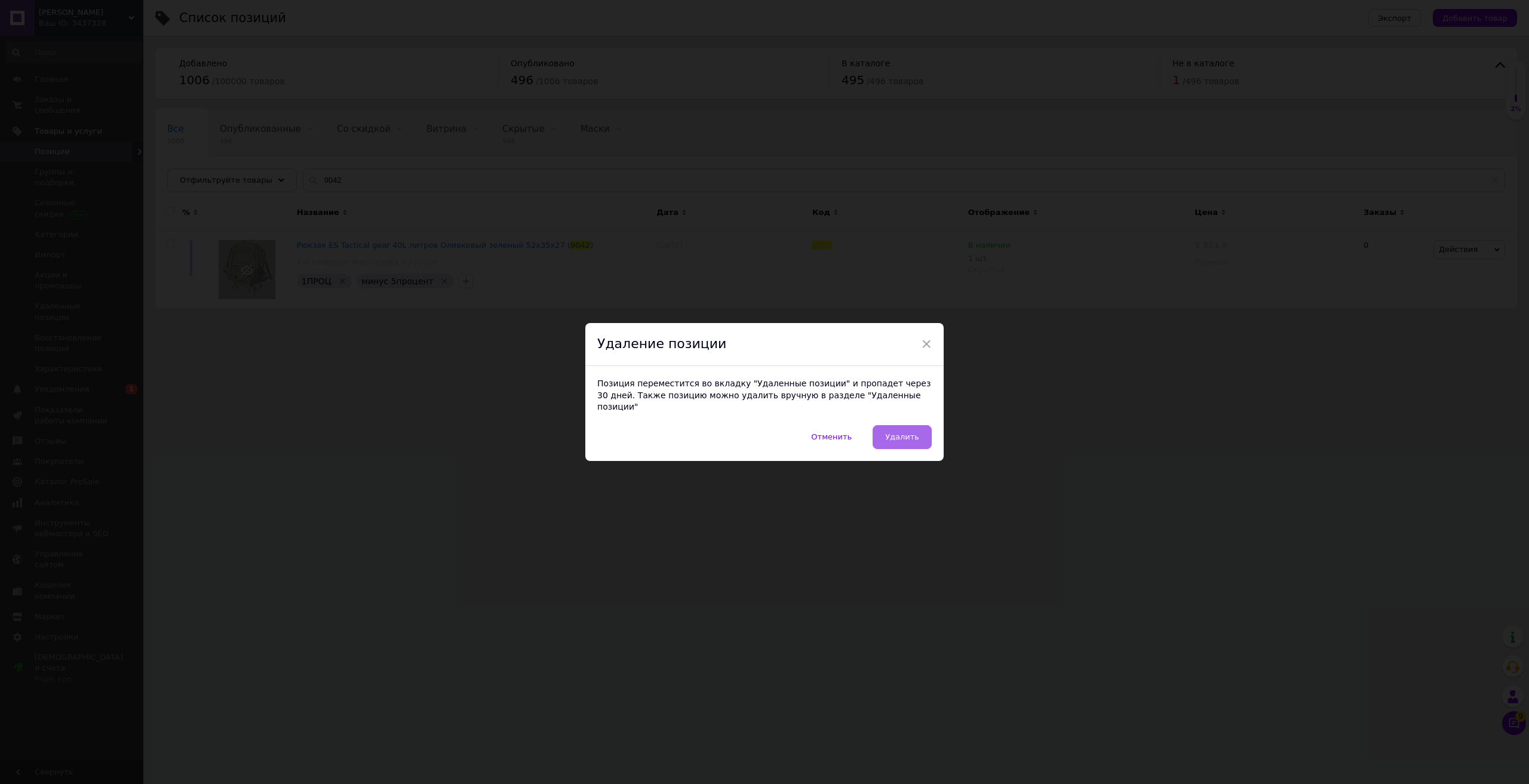
click at [903, 433] on span "Удалить" at bounding box center [902, 437] width 34 height 9
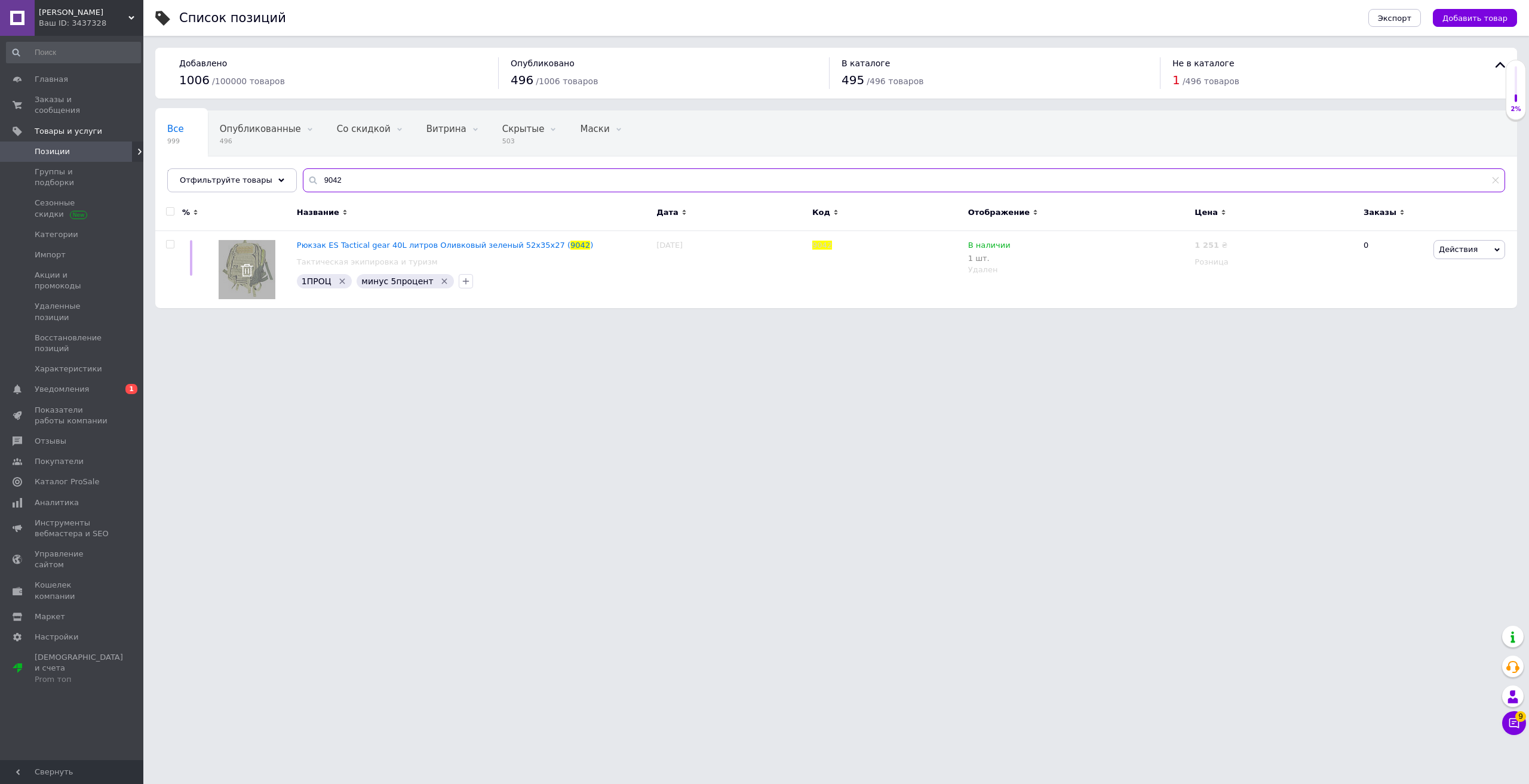
click at [355, 178] on input "9042" at bounding box center [903, 181] width 1202 height 24
click at [1490, 244] on span "Действия" at bounding box center [1469, 250] width 71 height 19
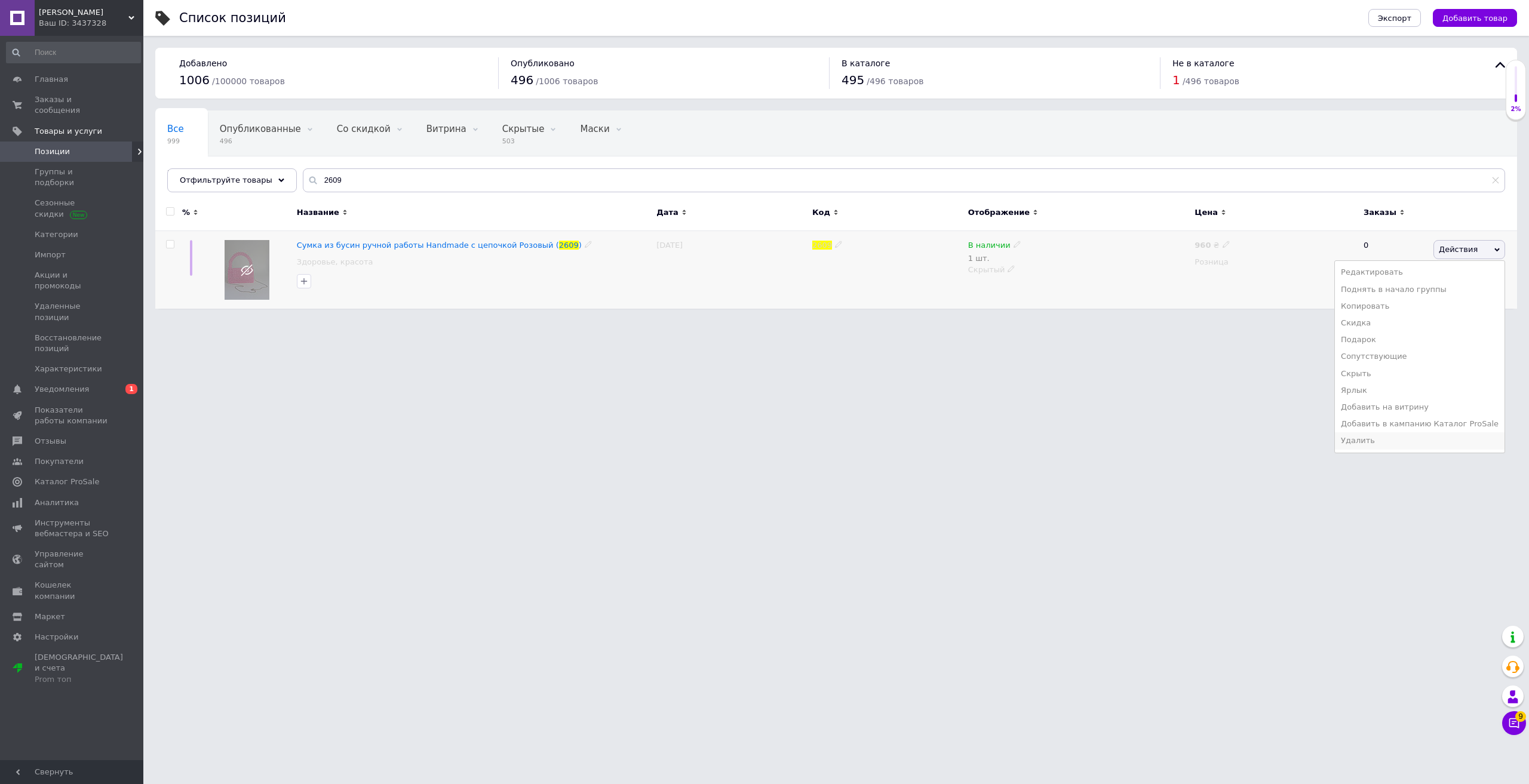
click at [1388, 436] on li "Удалить" at bounding box center [1420, 441] width 169 height 16
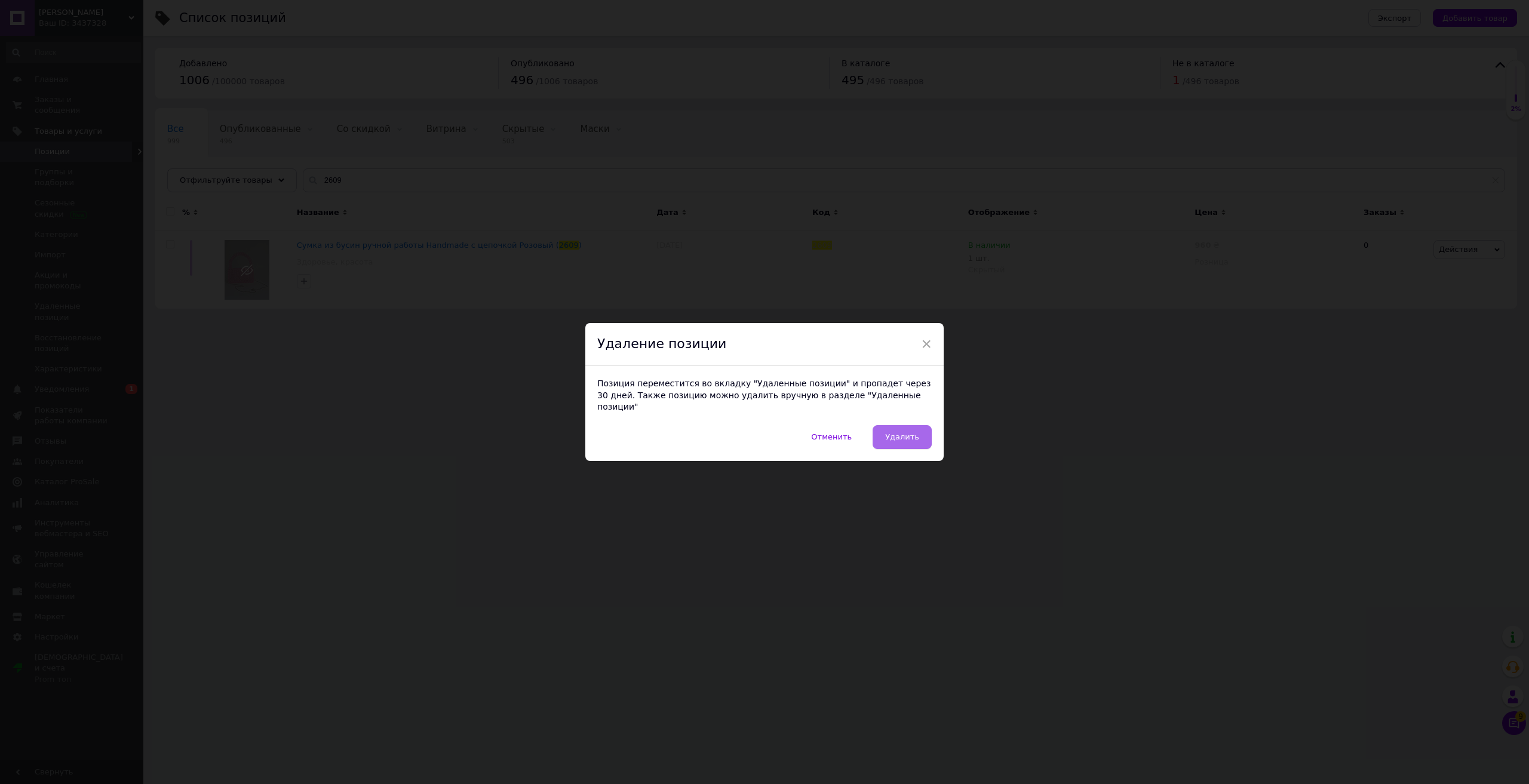
click at [904, 433] on span "Удалить" at bounding box center [902, 437] width 34 height 9
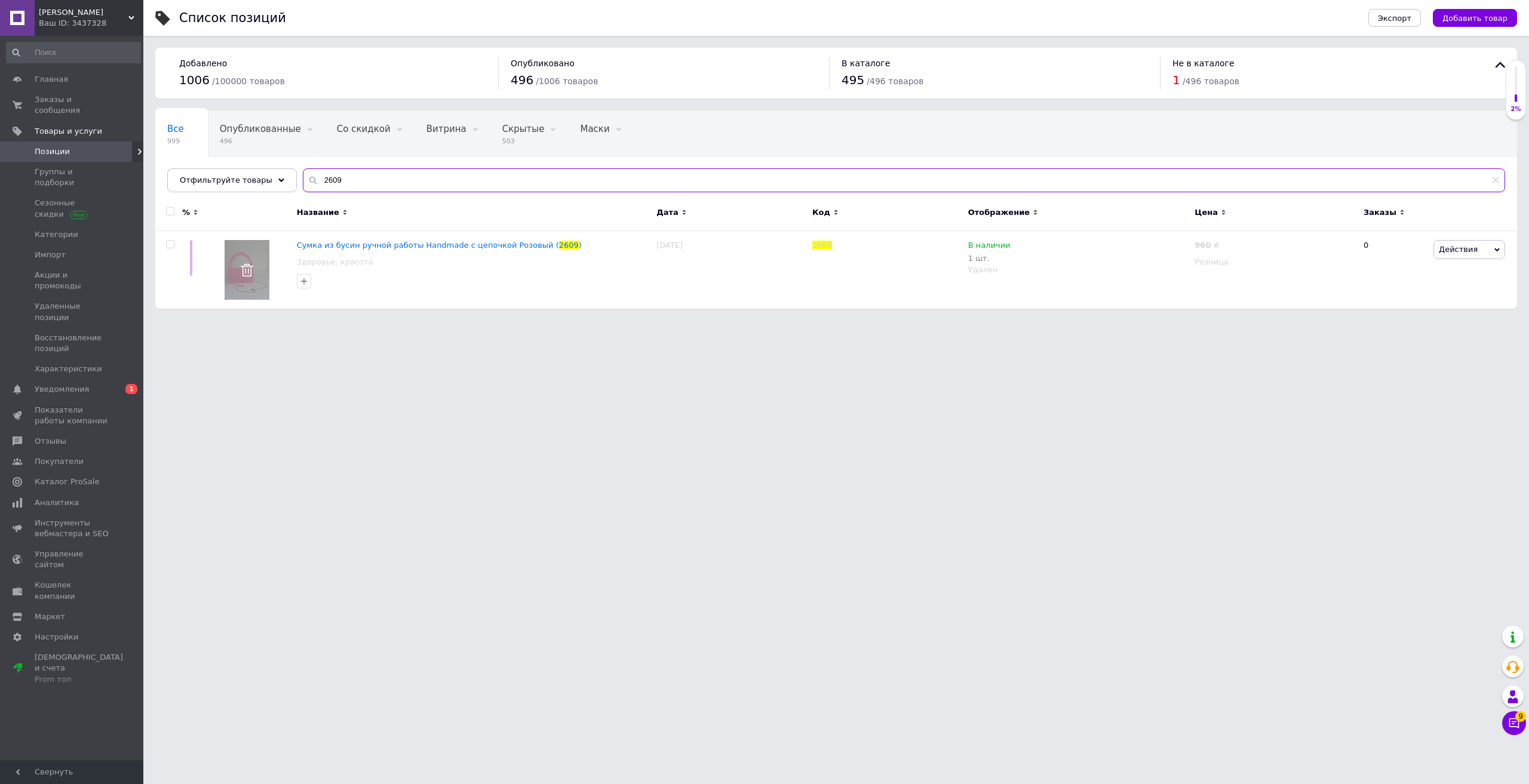
click at [363, 184] on input "2609" at bounding box center [903, 181] width 1202 height 24
click at [1462, 244] on span "Действия" at bounding box center [1458, 249] width 39 height 9
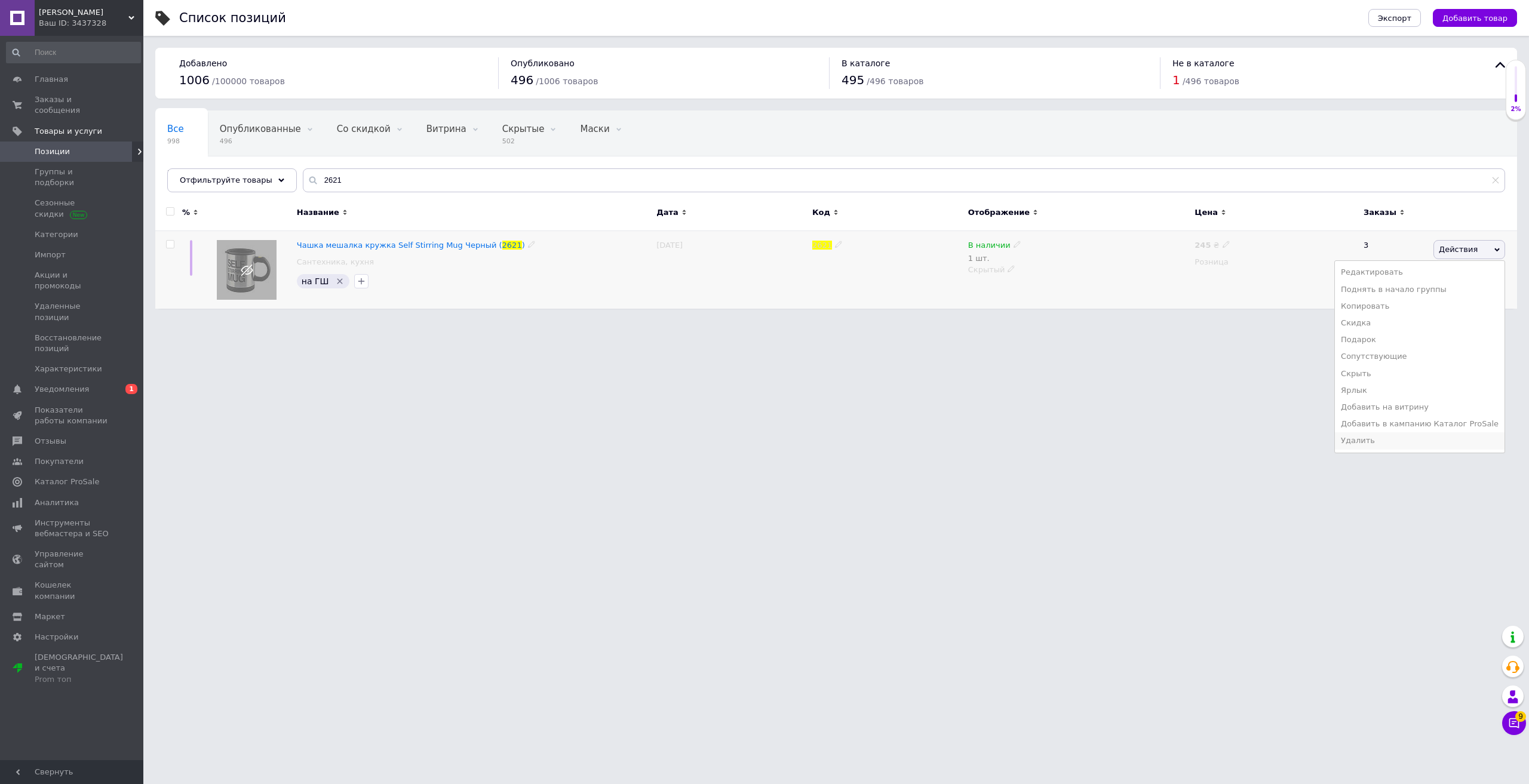
click at [1390, 444] on li "Удалить" at bounding box center [1420, 441] width 169 height 16
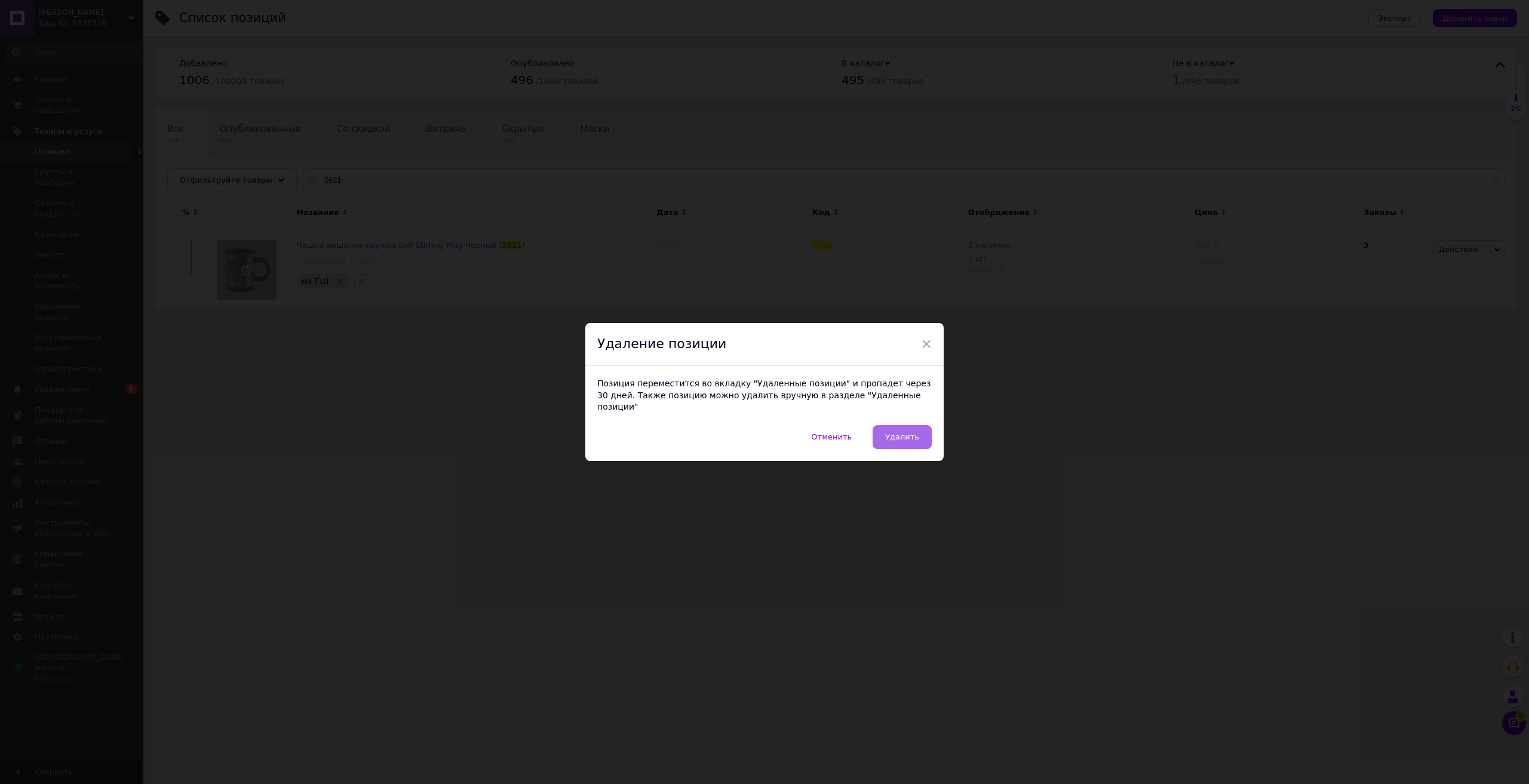
click at [905, 433] on span "Удалить" at bounding box center [902, 437] width 34 height 9
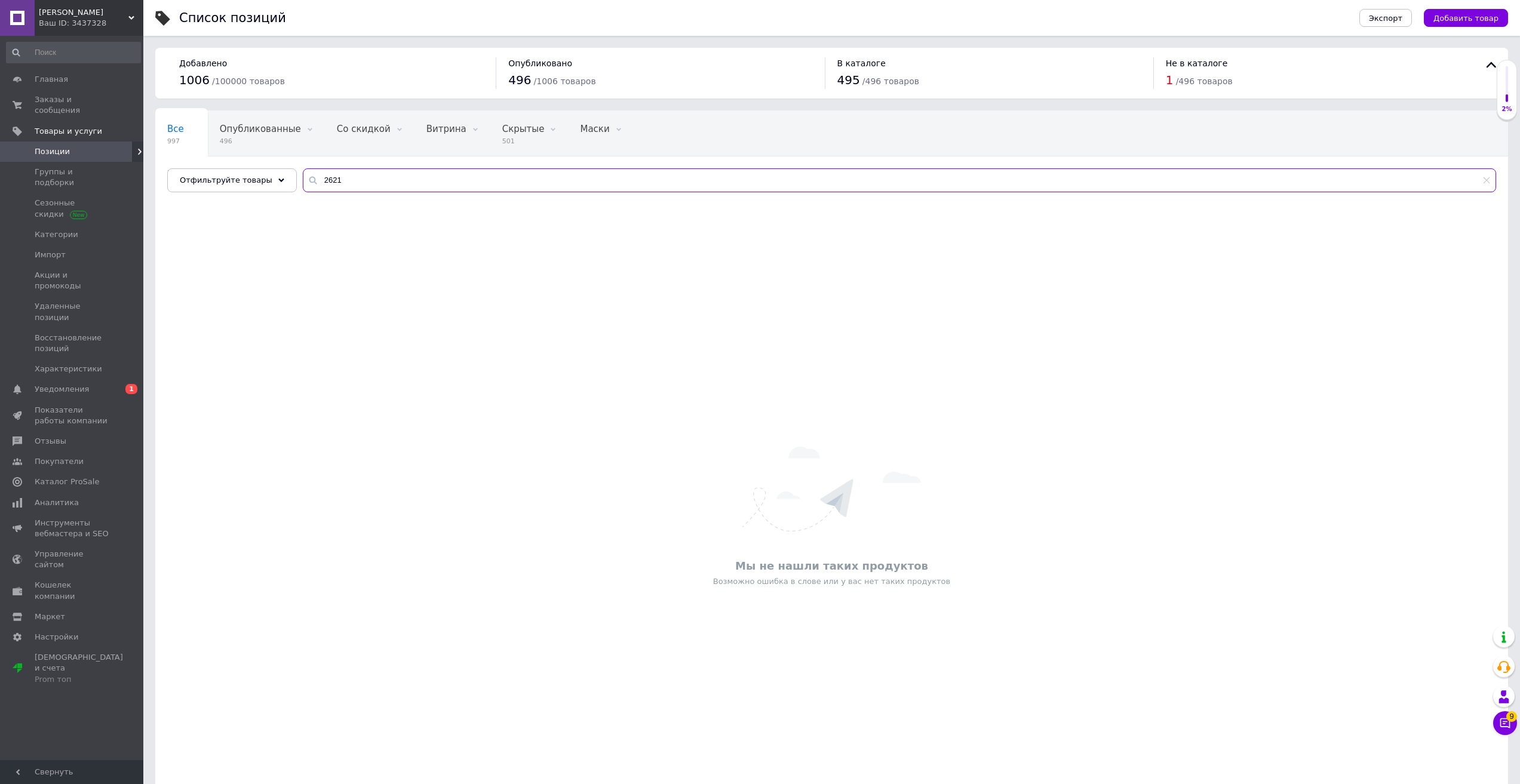
click at [427, 182] on input "2621" at bounding box center [899, 181] width 1193 height 24
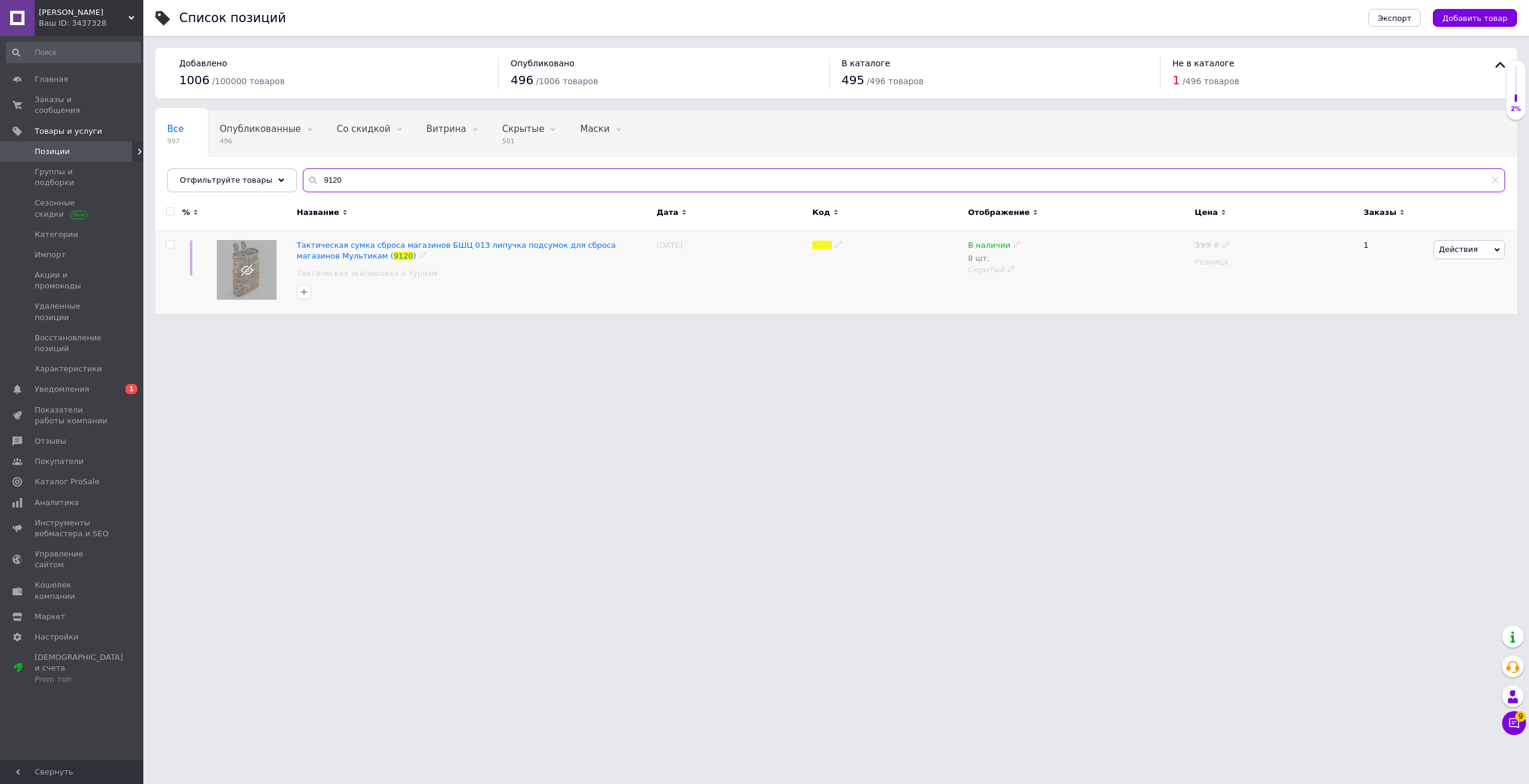
type input "9120"
click at [1456, 247] on span "Действия" at bounding box center [1458, 249] width 39 height 9
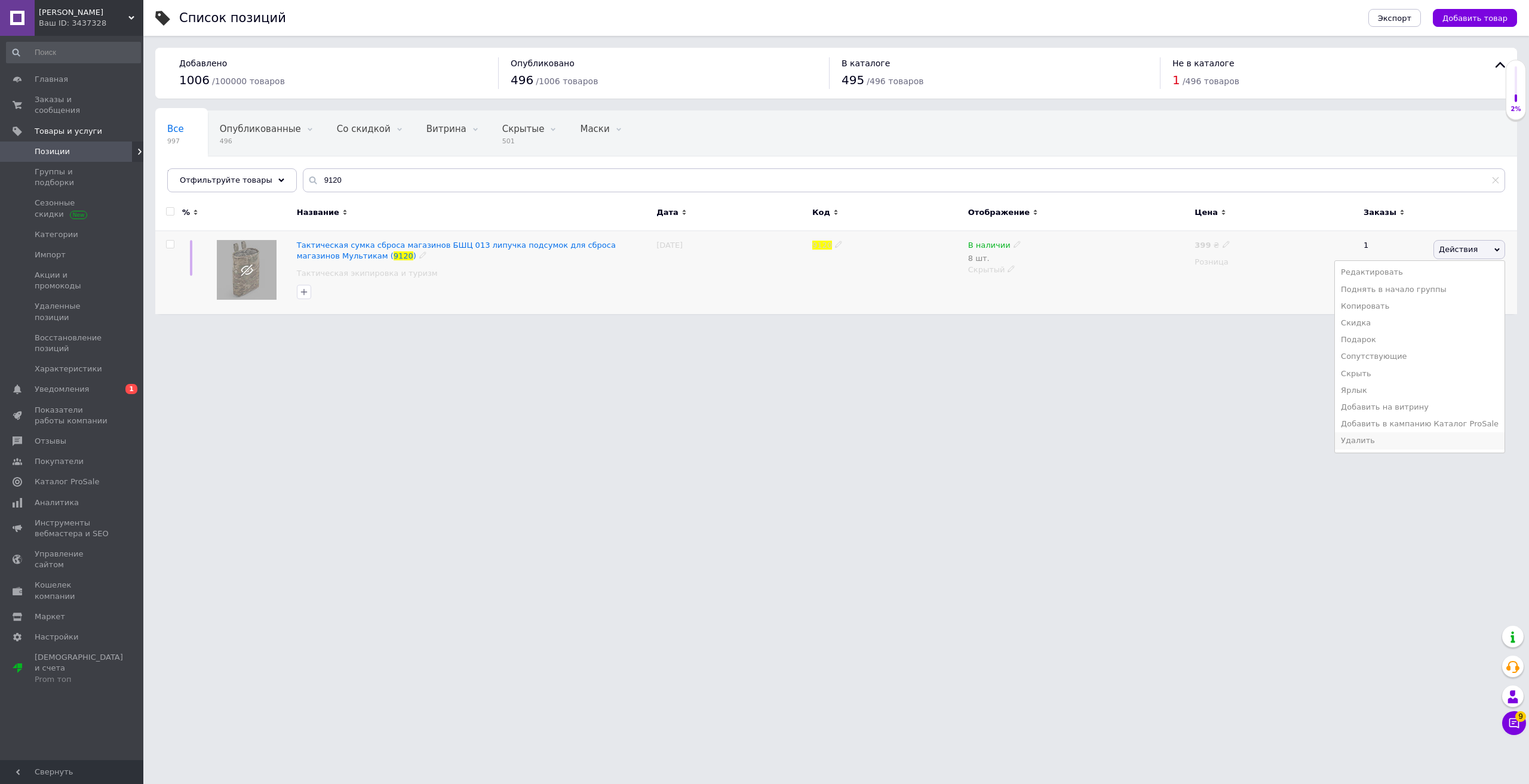
click at [1389, 442] on li "Удалить" at bounding box center [1420, 441] width 169 height 16
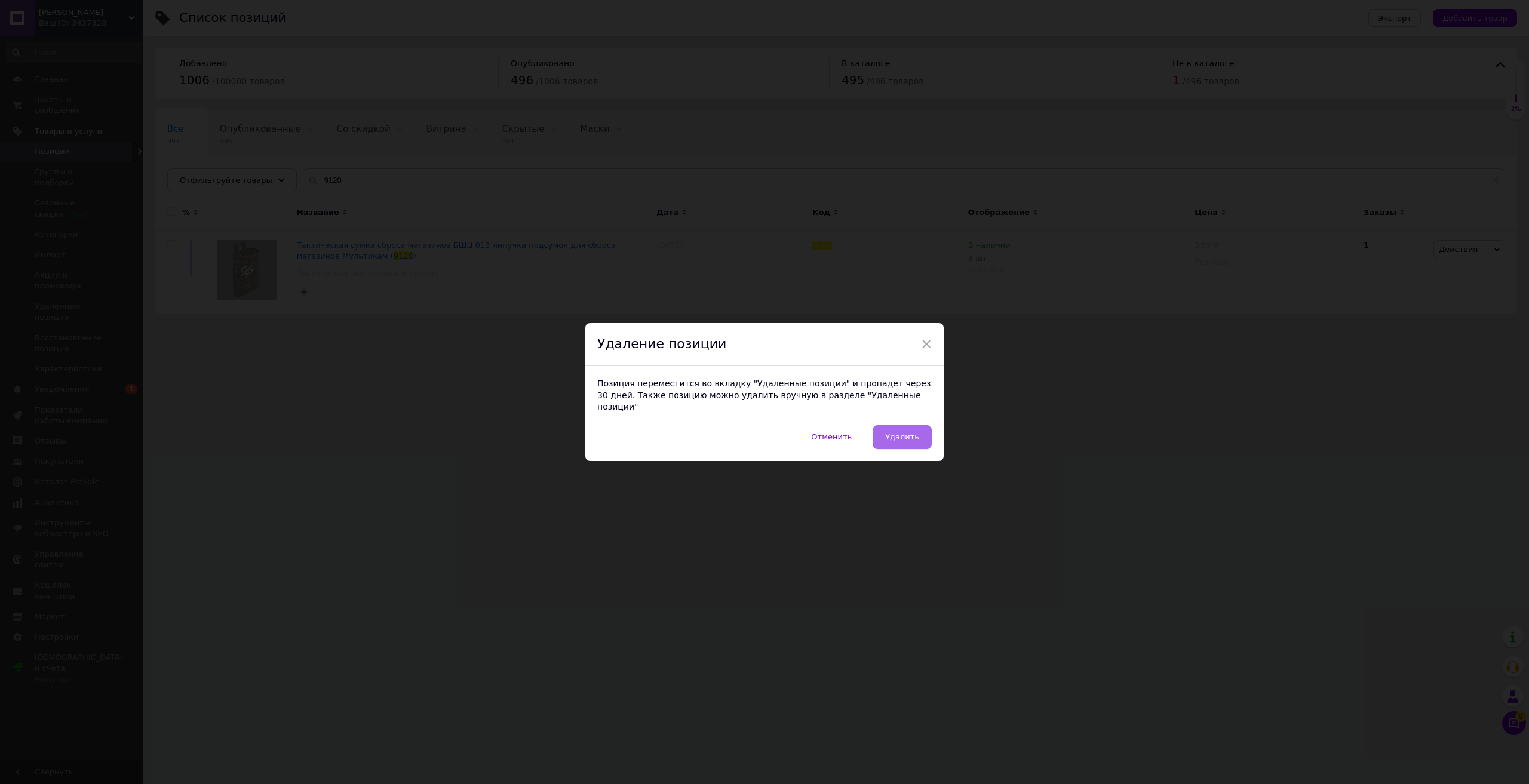
click at [906, 433] on span "Удалить" at bounding box center [902, 437] width 34 height 9
